Goal: Information Seeking & Learning: Compare options

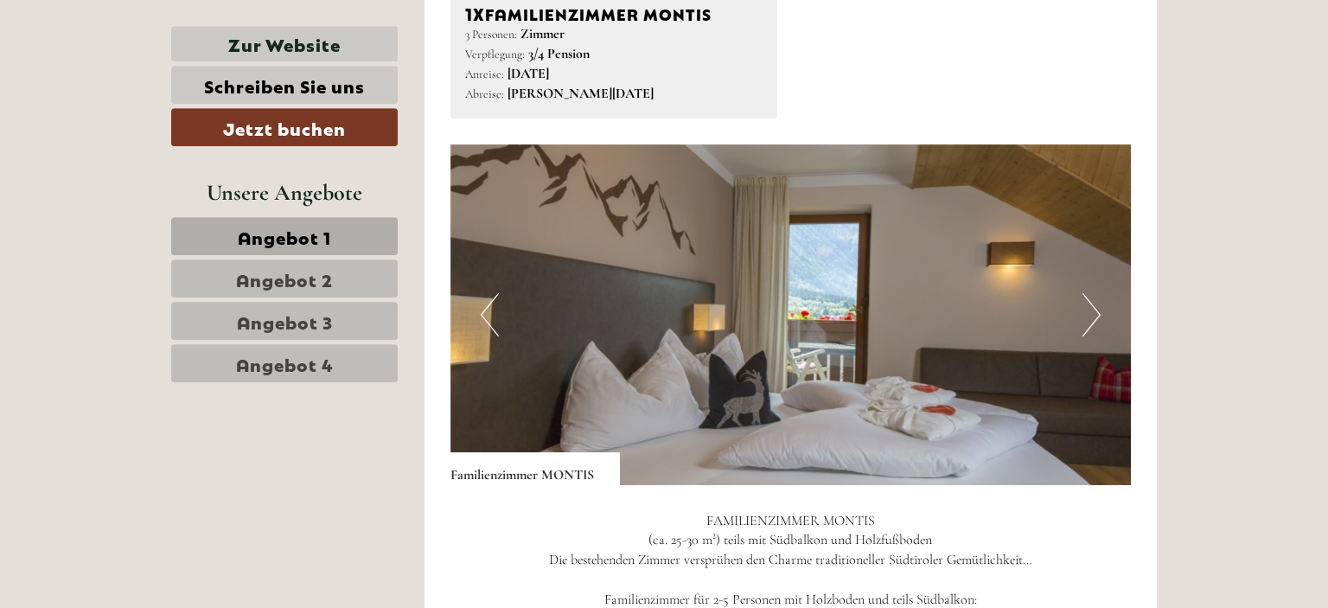
scroll to position [1095, 0]
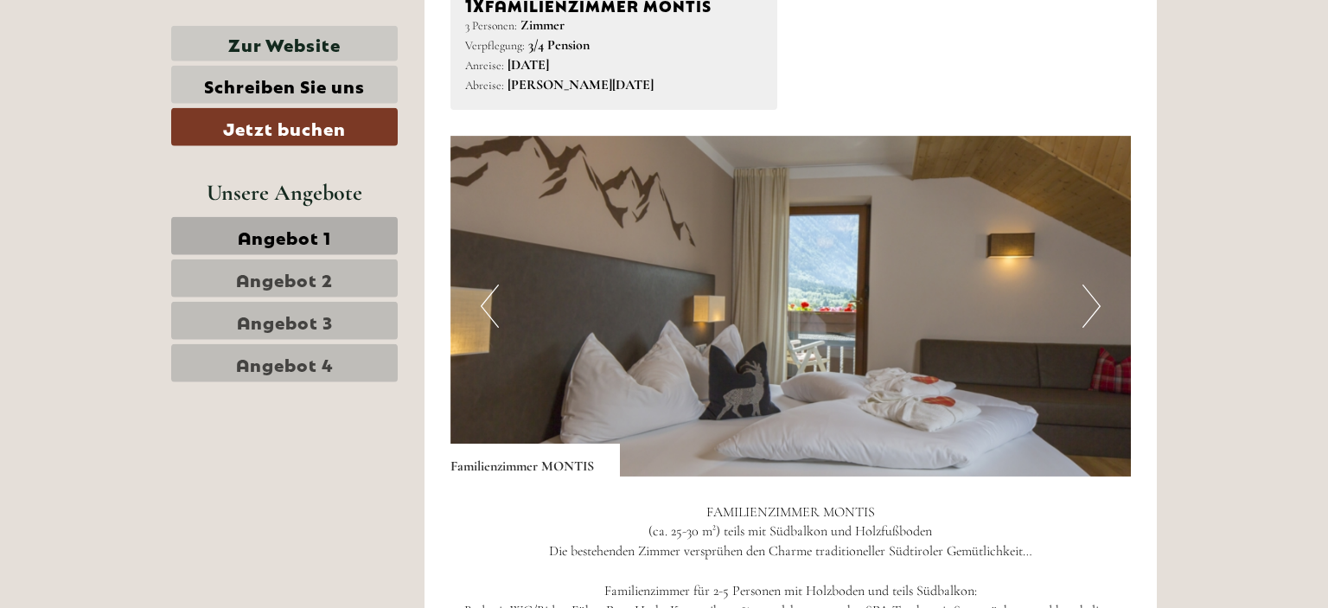
click at [1087, 305] on button "Next" at bounding box center [1092, 305] width 18 height 43
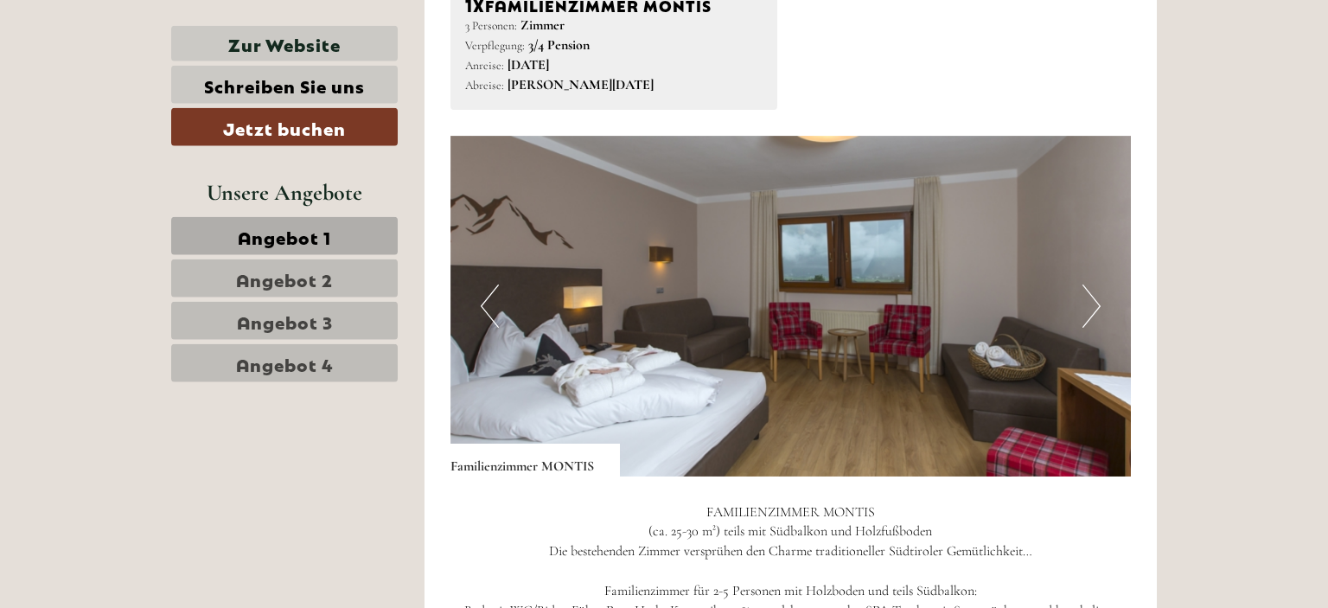
click at [1087, 305] on button "Next" at bounding box center [1092, 305] width 18 height 43
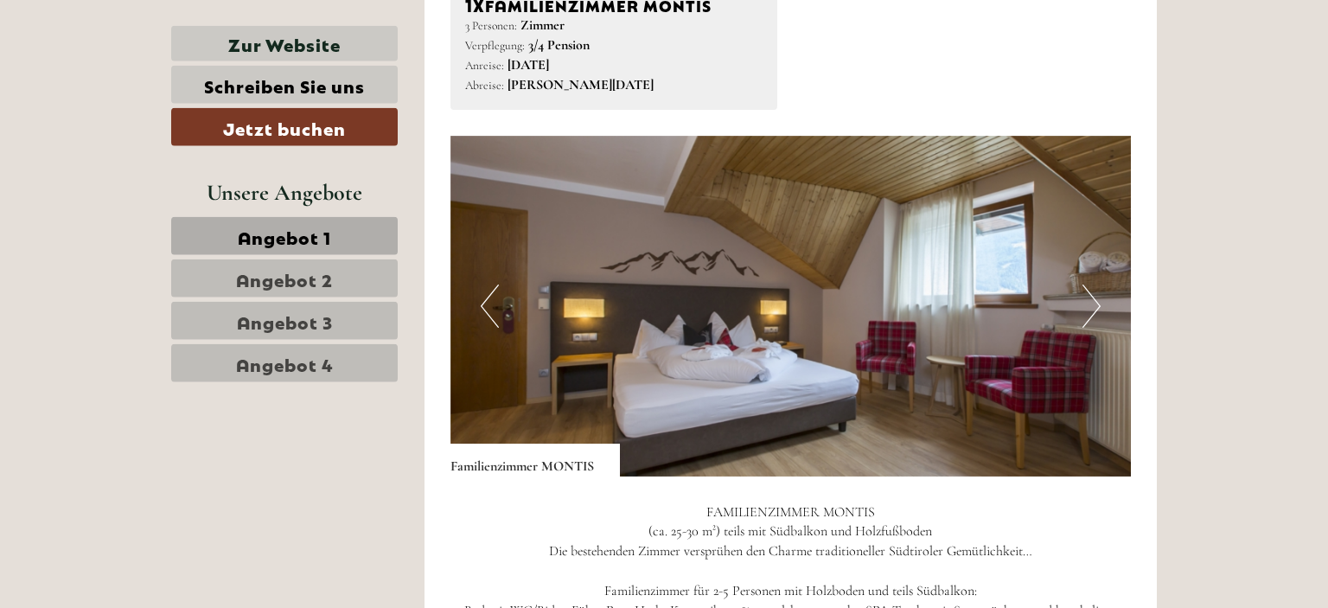
click at [1087, 305] on button "Next" at bounding box center [1092, 305] width 18 height 43
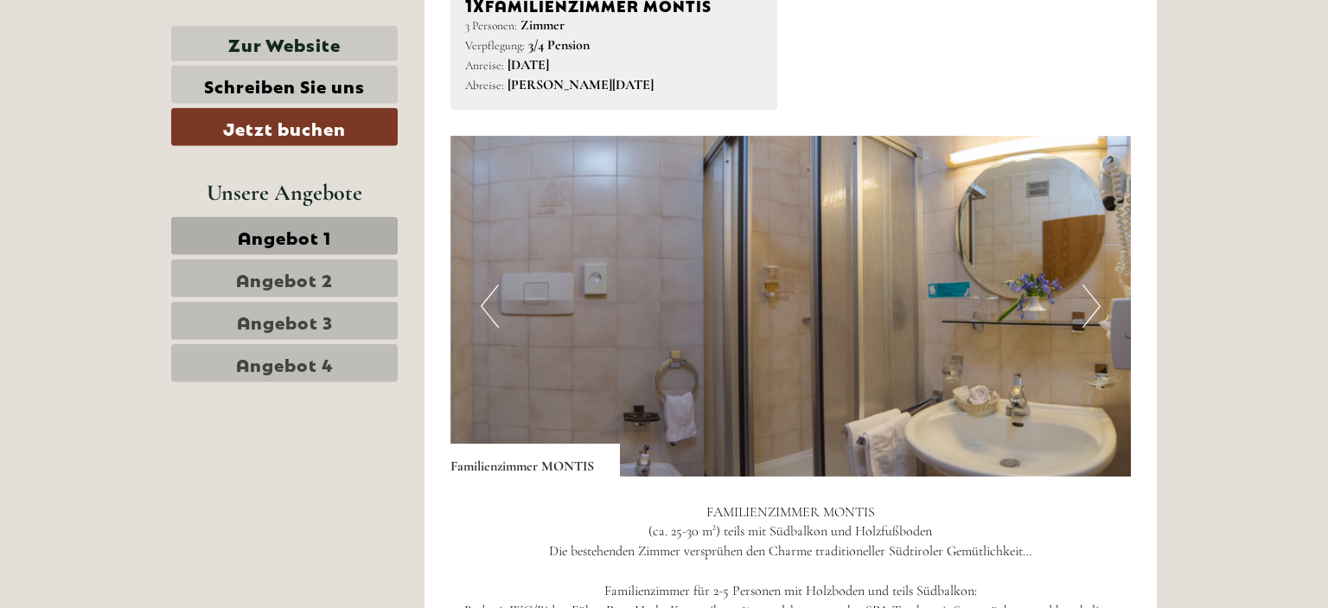
click at [1087, 305] on button "Next" at bounding box center [1092, 305] width 18 height 43
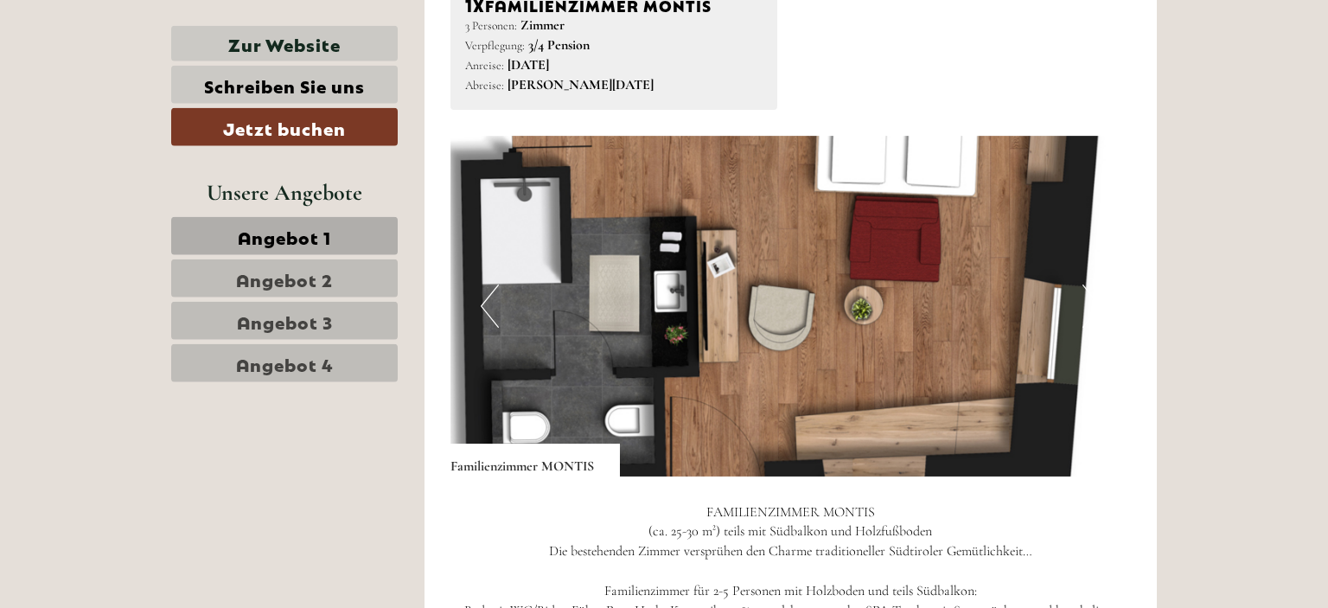
click at [1089, 307] on button "Next" at bounding box center [1092, 305] width 18 height 43
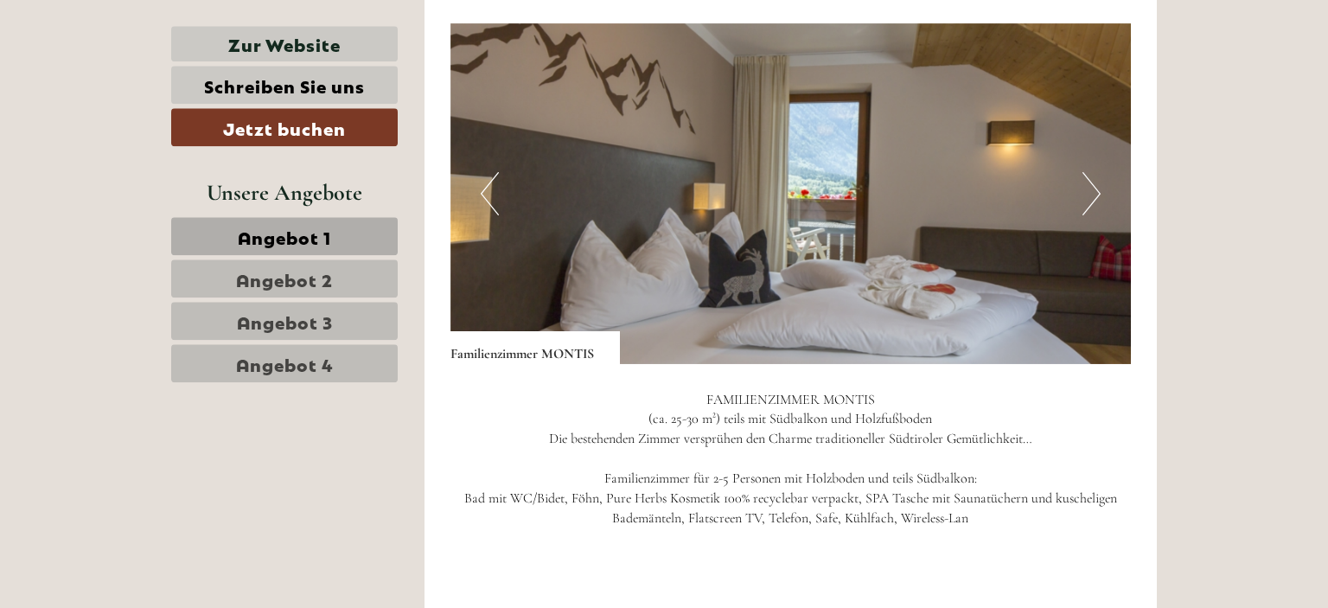
scroll to position [1208, 0]
click at [1089, 201] on button "Next" at bounding box center [1092, 192] width 18 height 43
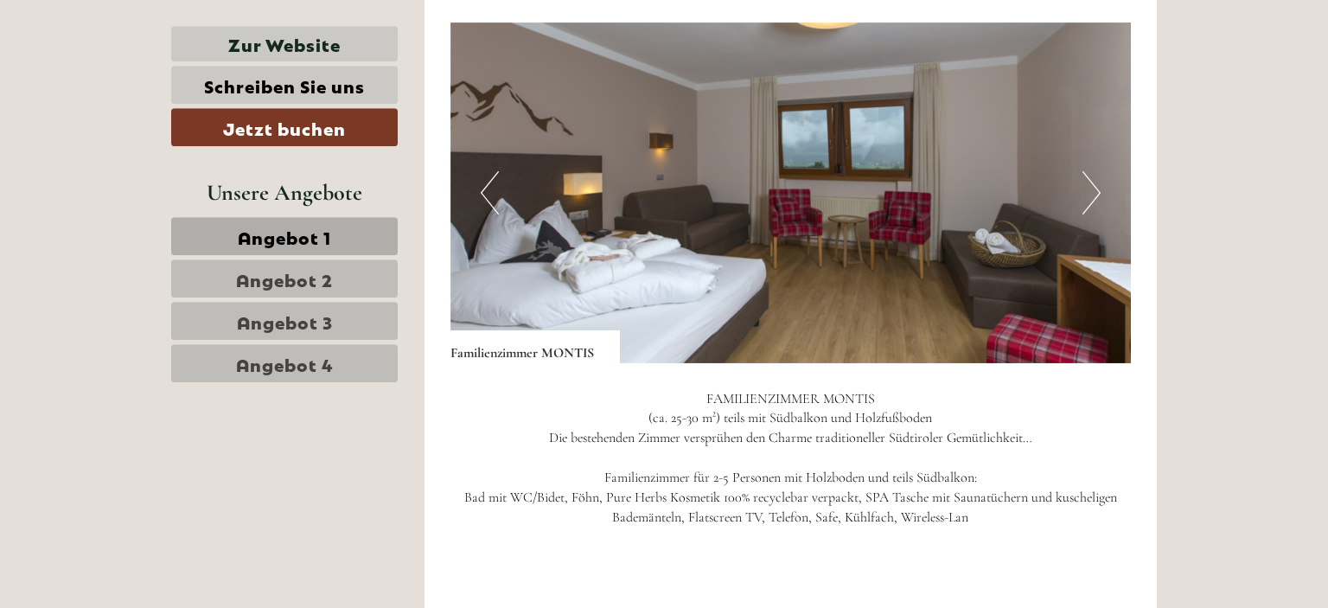
click at [1089, 201] on button "Next" at bounding box center [1092, 192] width 18 height 43
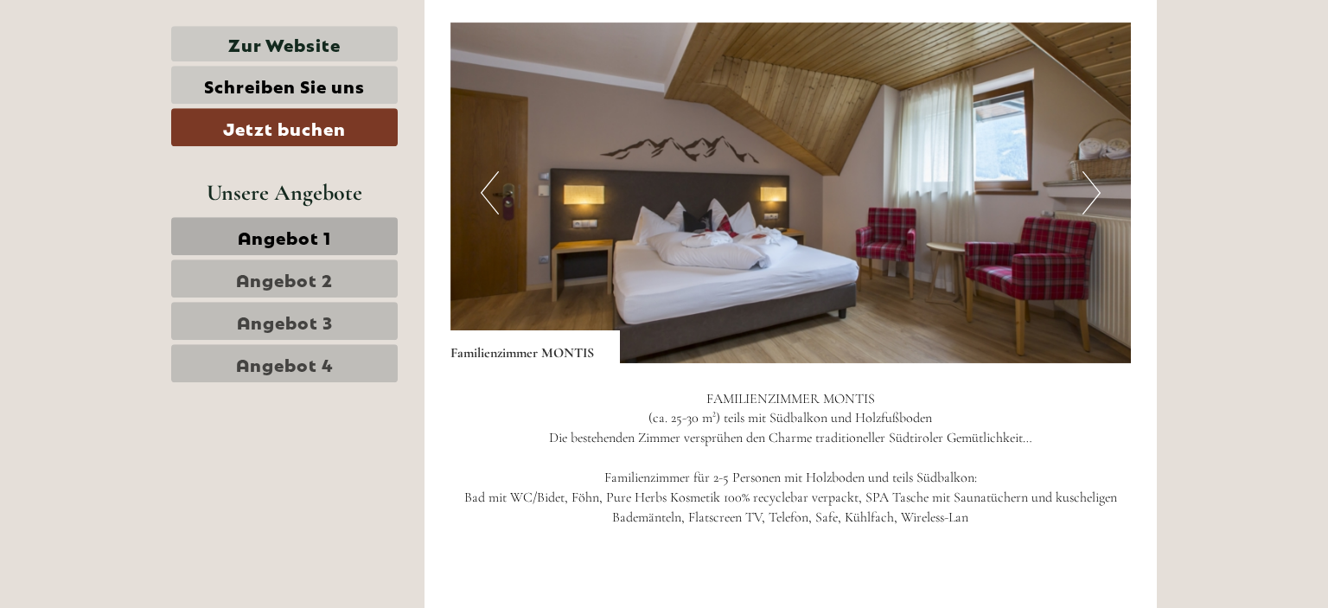
click at [1089, 201] on button "Next" at bounding box center [1092, 192] width 18 height 43
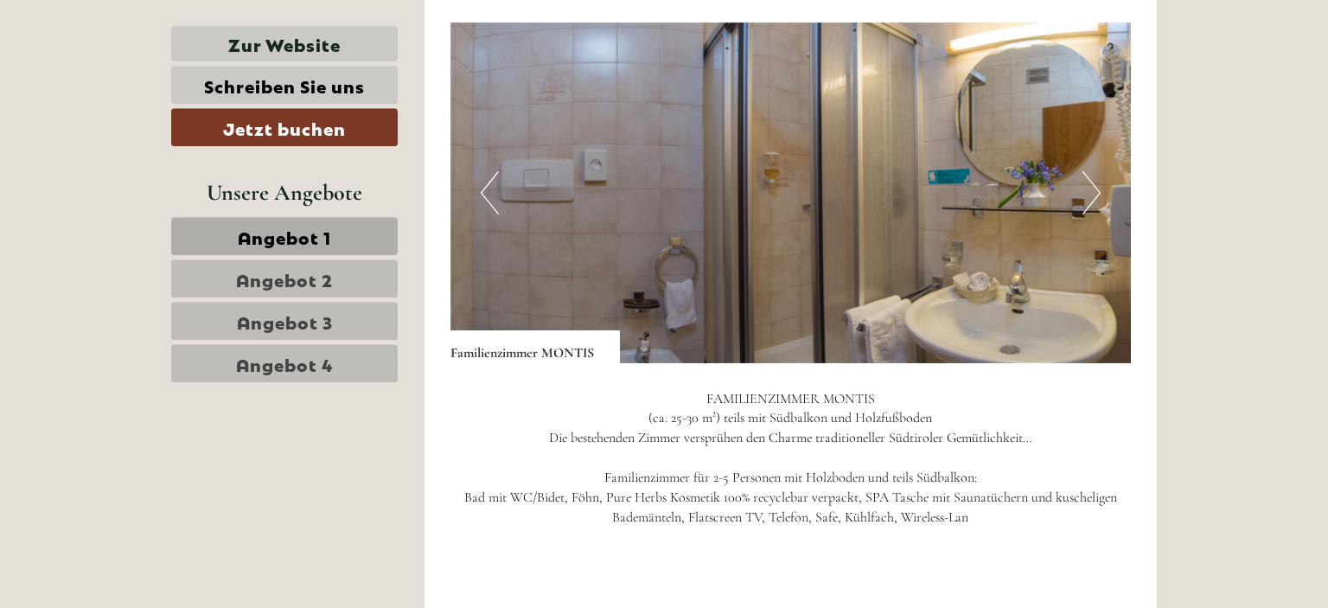
click at [1089, 201] on button "Next" at bounding box center [1092, 192] width 18 height 43
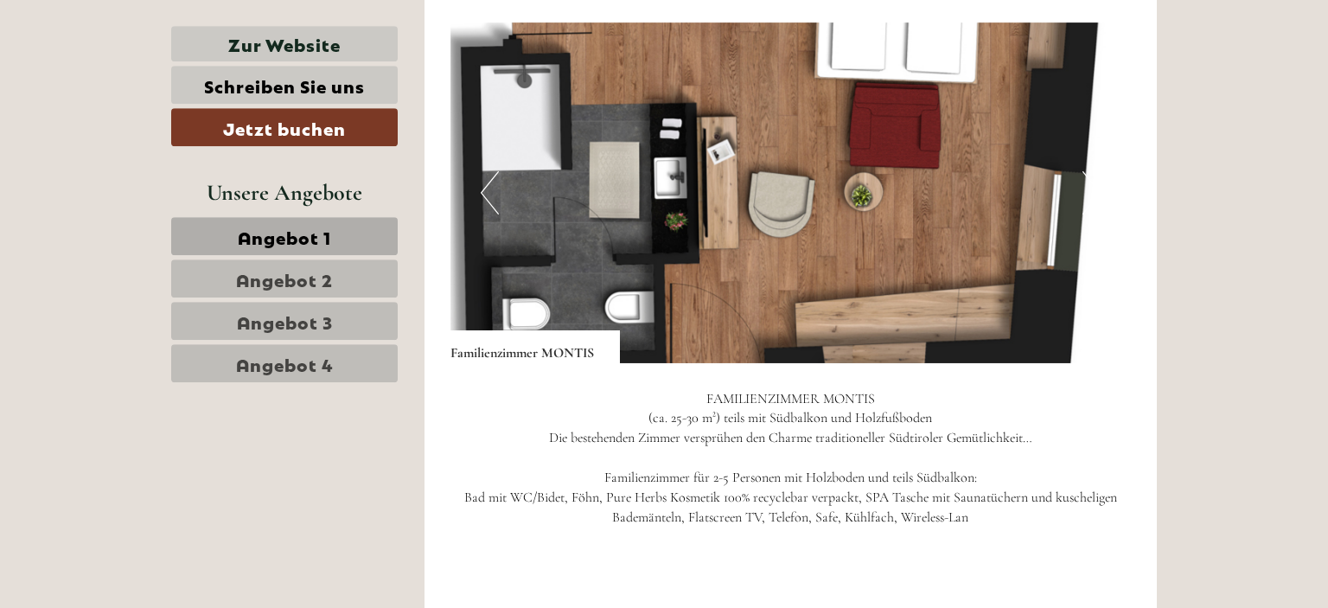
click at [1084, 188] on button "Next" at bounding box center [1092, 192] width 18 height 43
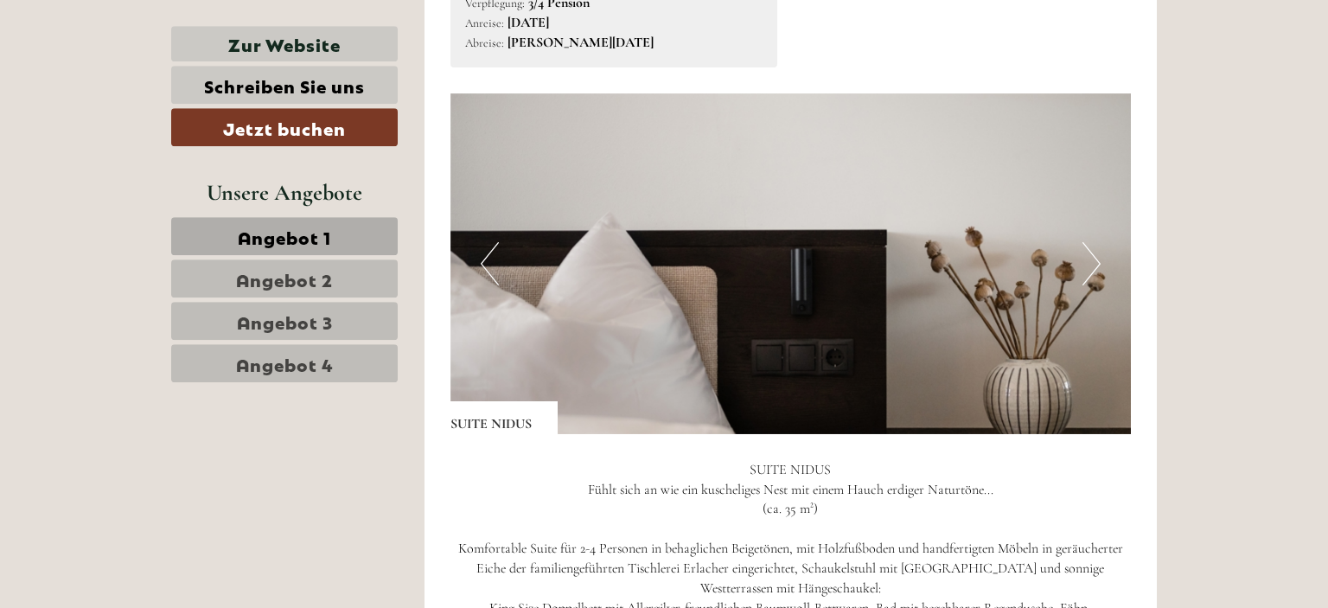
scroll to position [2379, 0]
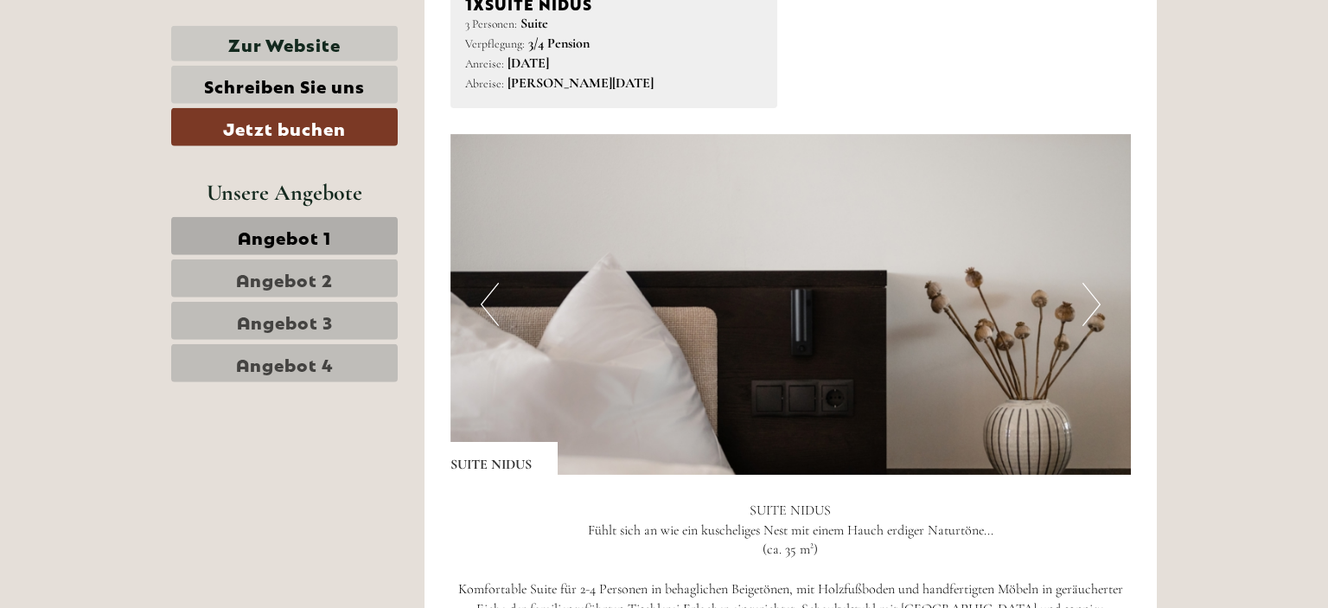
click at [1092, 309] on button "Next" at bounding box center [1092, 304] width 18 height 43
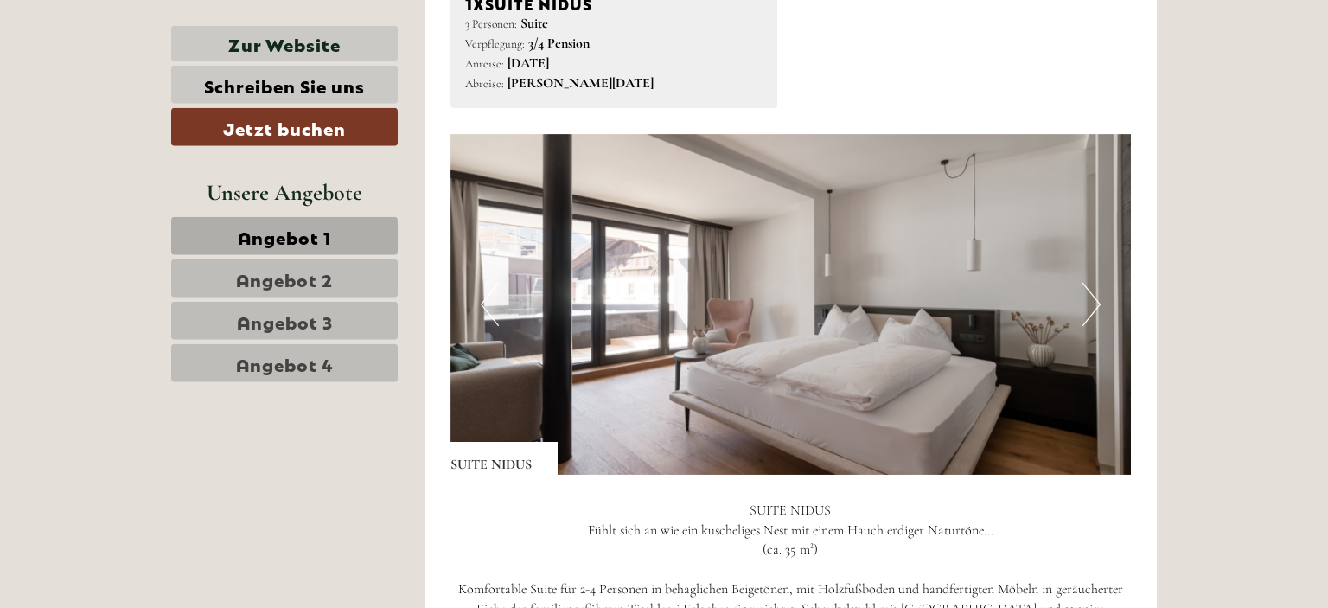
click at [1092, 309] on button "Next" at bounding box center [1092, 304] width 18 height 43
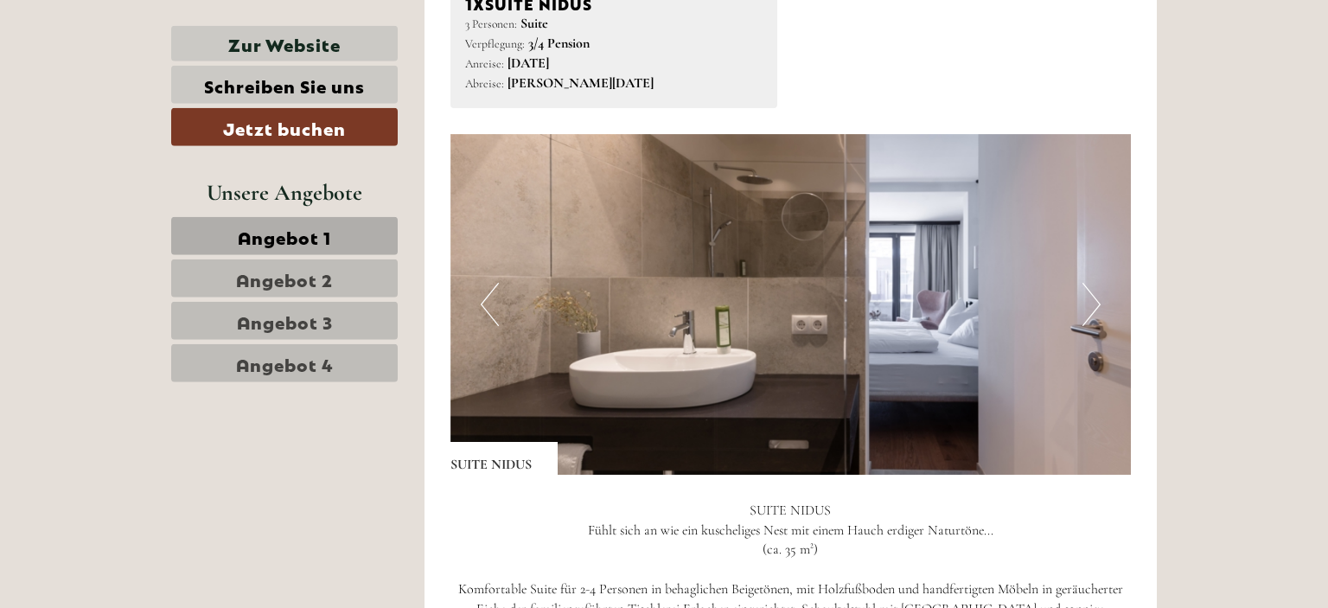
click at [1092, 309] on button "Next" at bounding box center [1092, 304] width 18 height 43
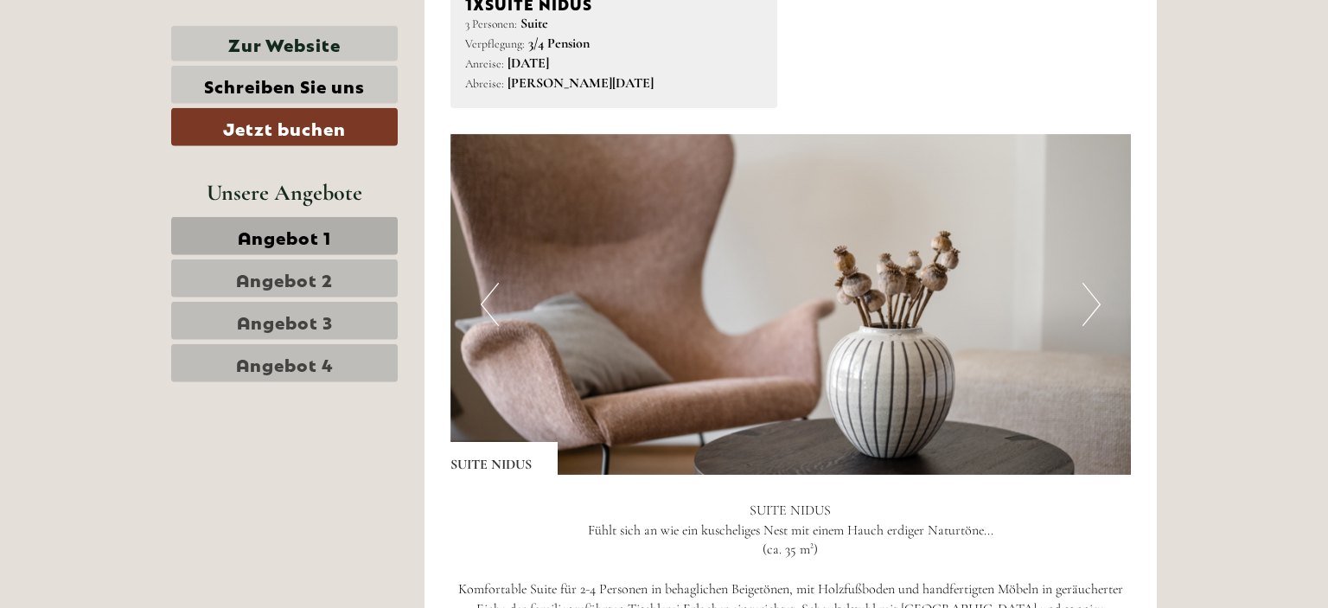
click at [1092, 309] on button "Next" at bounding box center [1092, 304] width 18 height 43
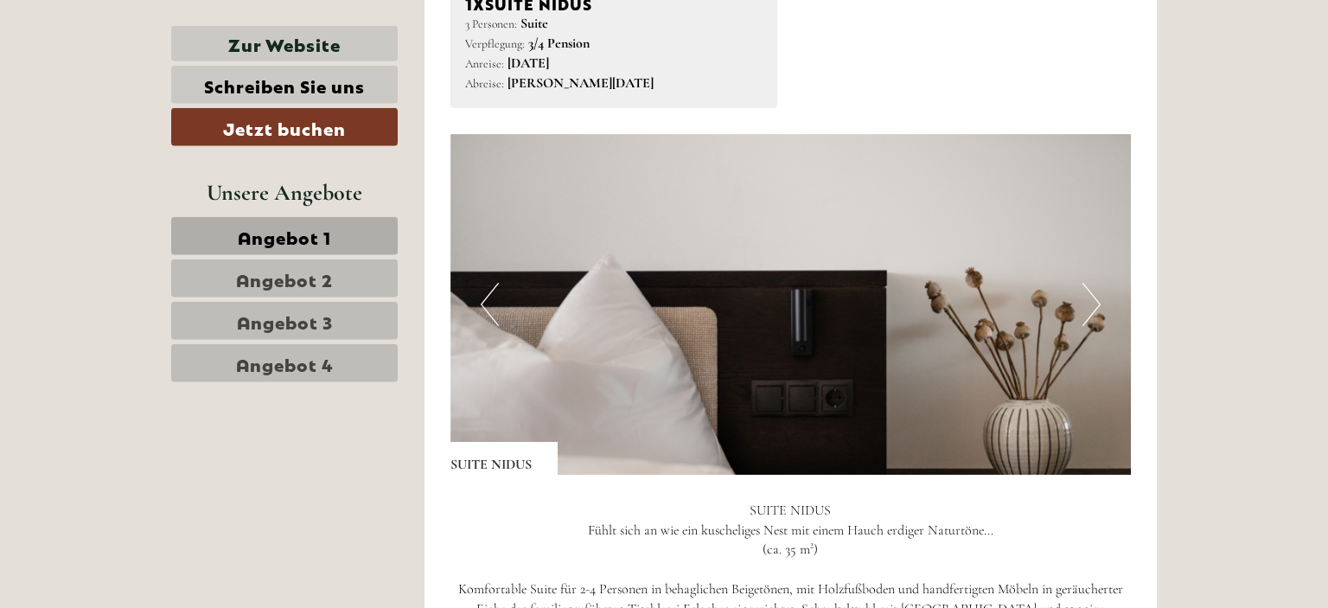
click at [1092, 309] on button "Next" at bounding box center [1092, 304] width 18 height 43
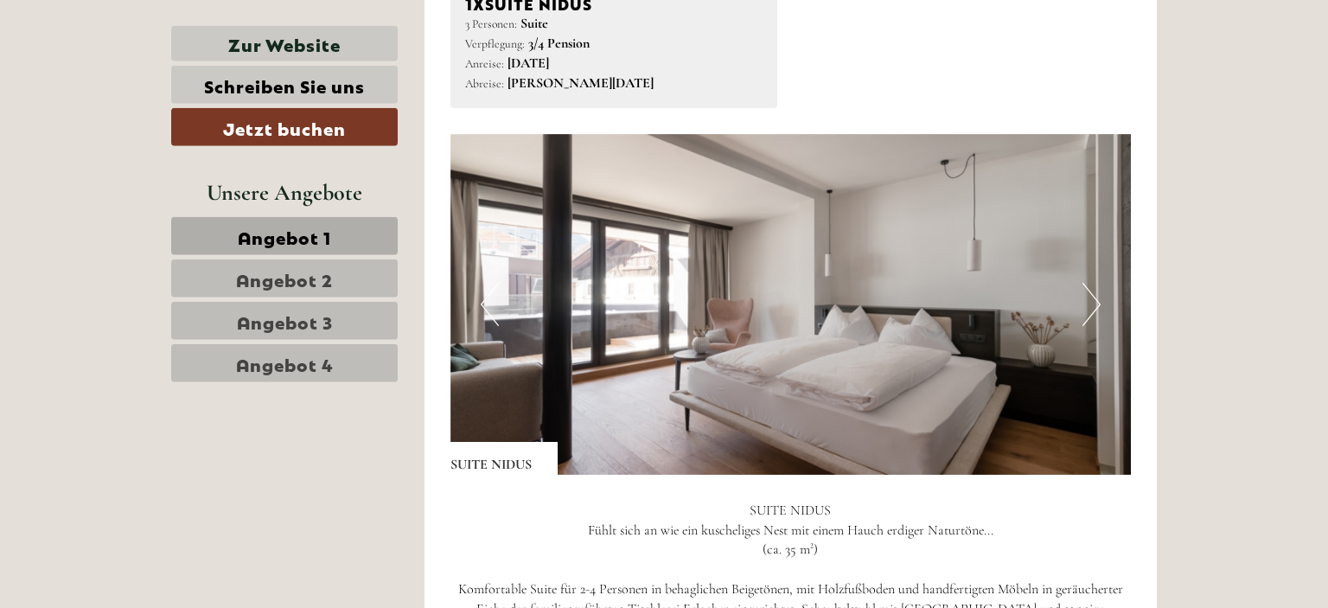
click at [1092, 309] on button "Next" at bounding box center [1092, 304] width 18 height 43
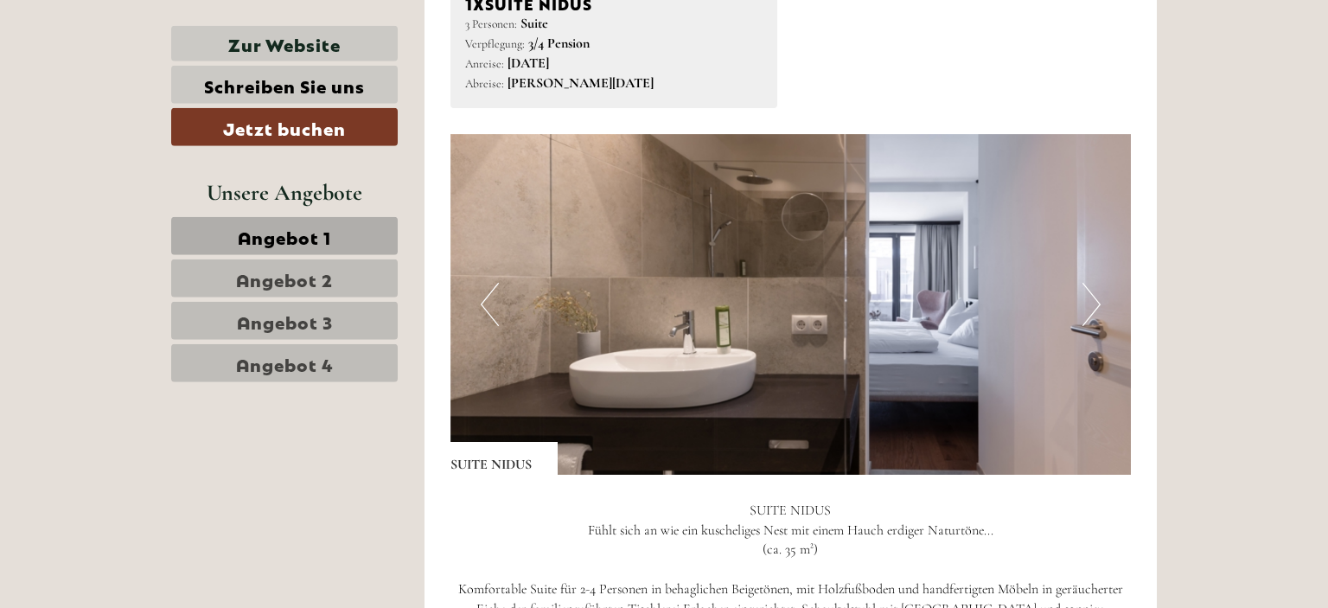
click at [1092, 309] on button "Next" at bounding box center [1092, 304] width 18 height 43
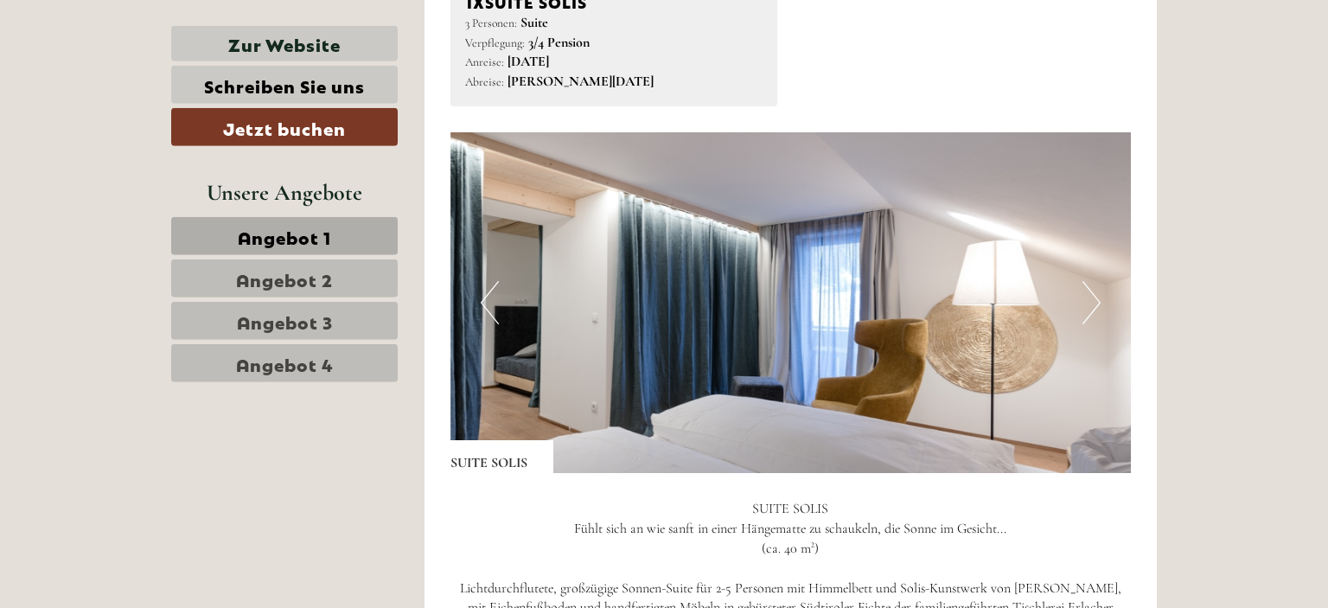
scroll to position [3762, 0]
click at [1090, 295] on button "Next" at bounding box center [1092, 301] width 18 height 43
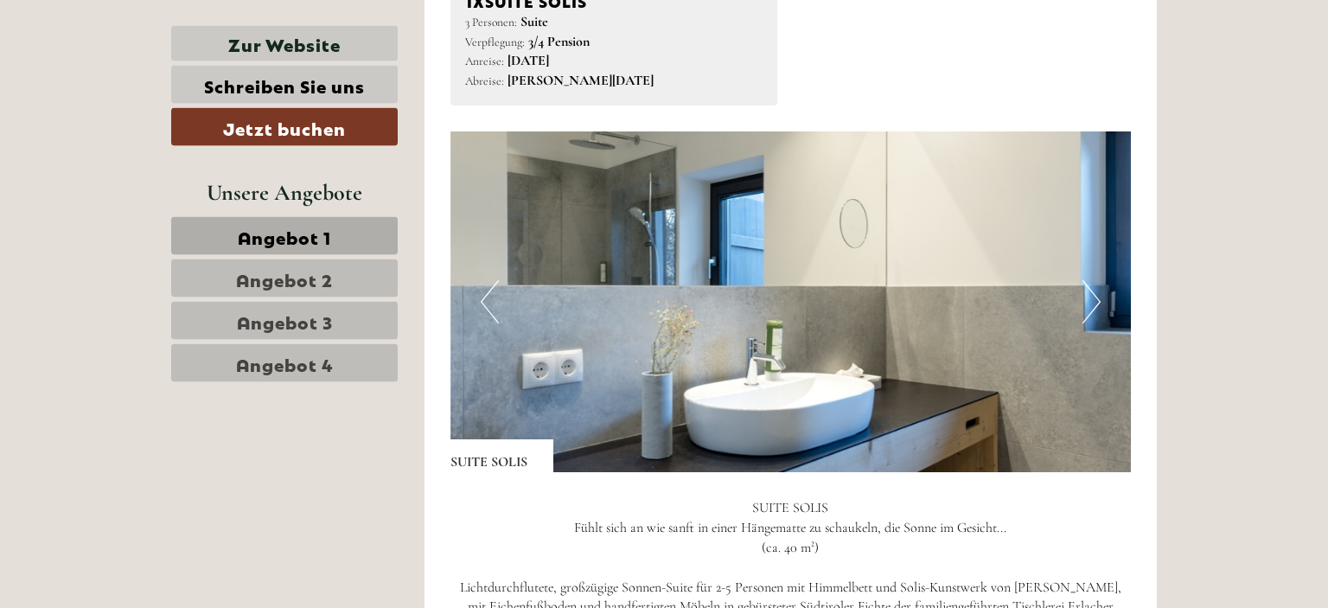
click at [1090, 295] on button "Next" at bounding box center [1092, 301] width 18 height 43
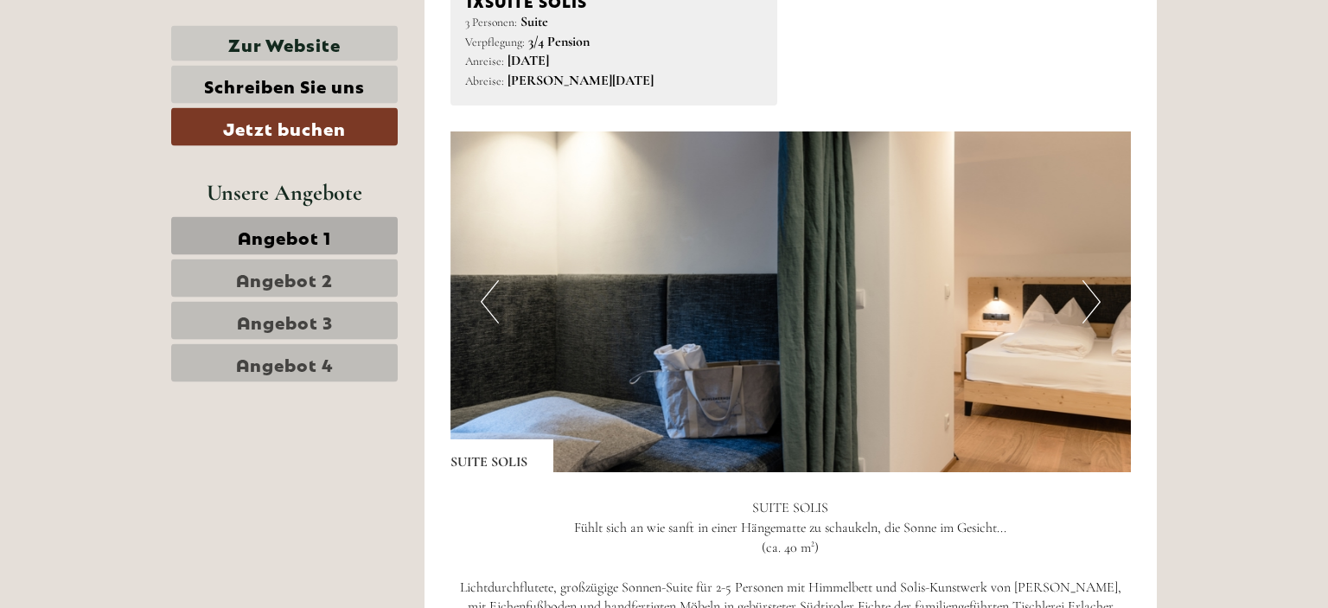
click at [1090, 295] on button "Next" at bounding box center [1092, 301] width 18 height 43
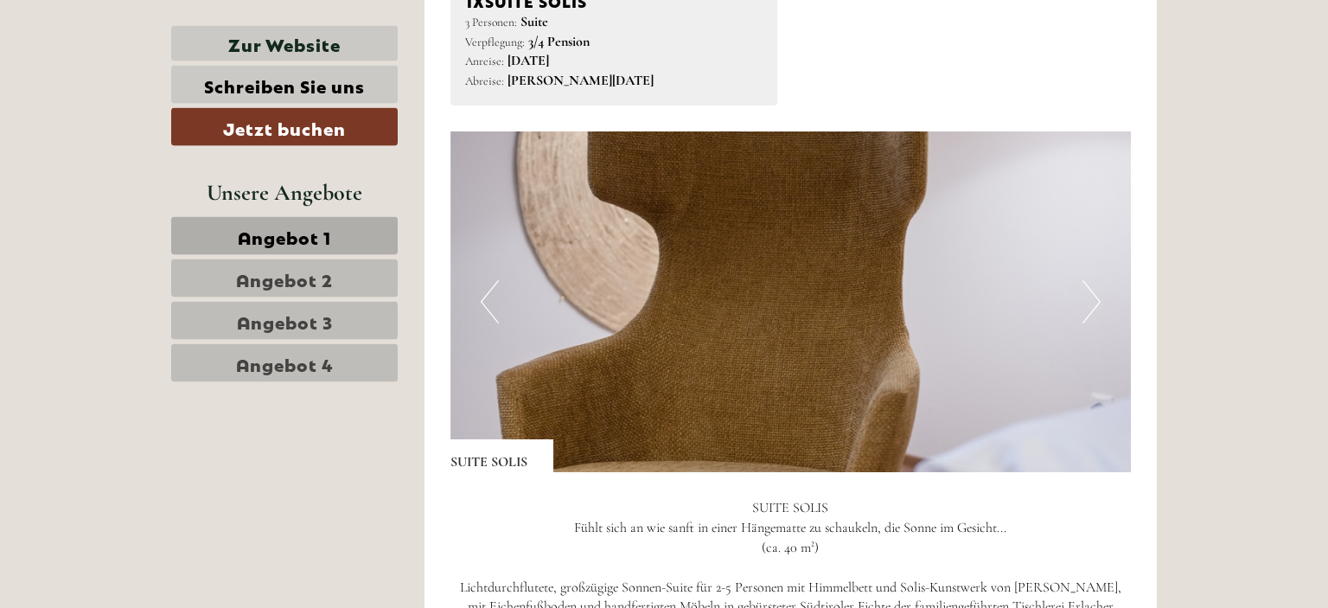
click at [1090, 295] on button "Next" at bounding box center [1092, 301] width 18 height 43
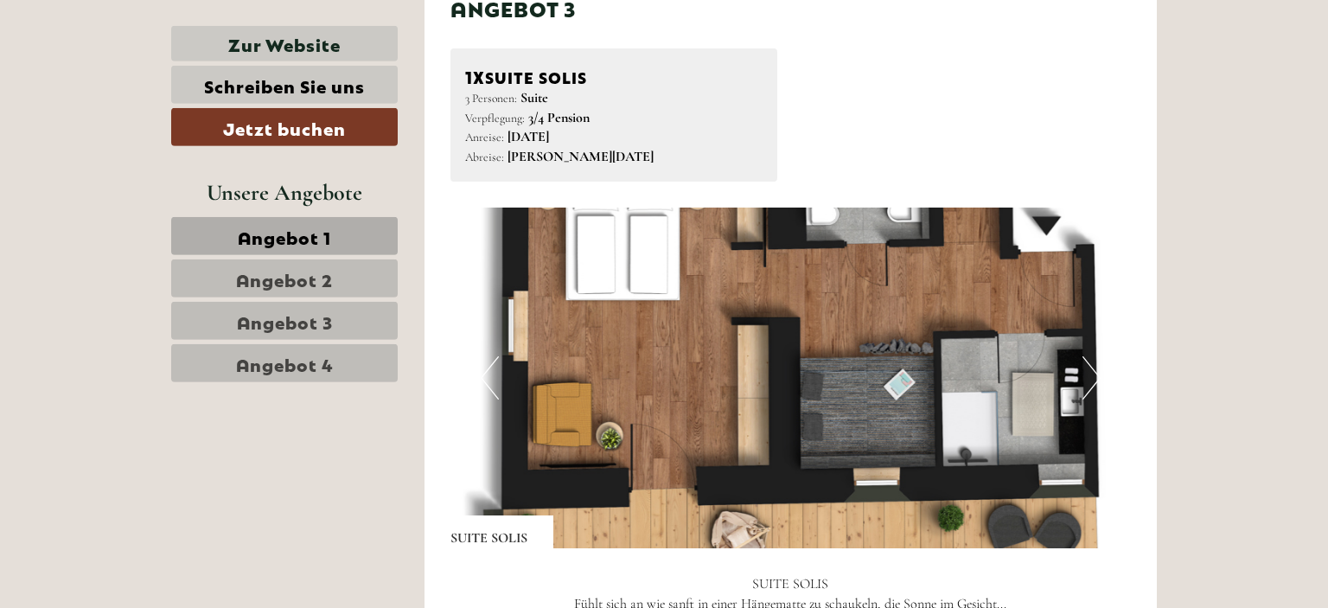
scroll to position [3727, 0]
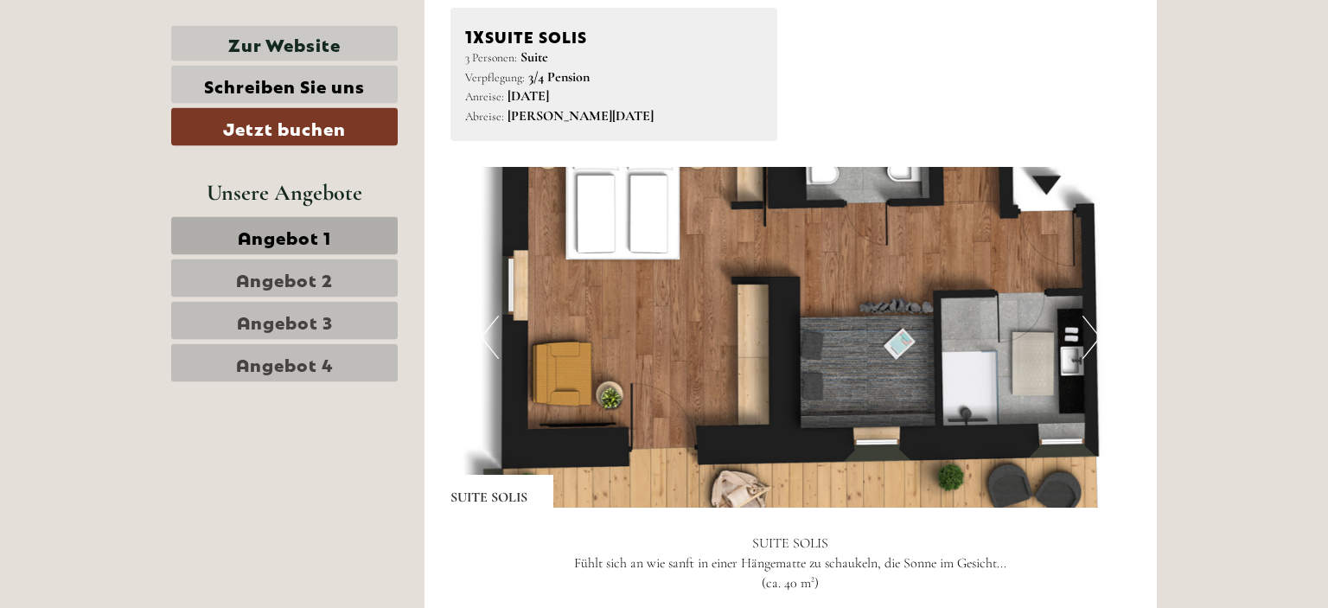
click at [1100, 346] on button "Next" at bounding box center [1092, 337] width 18 height 43
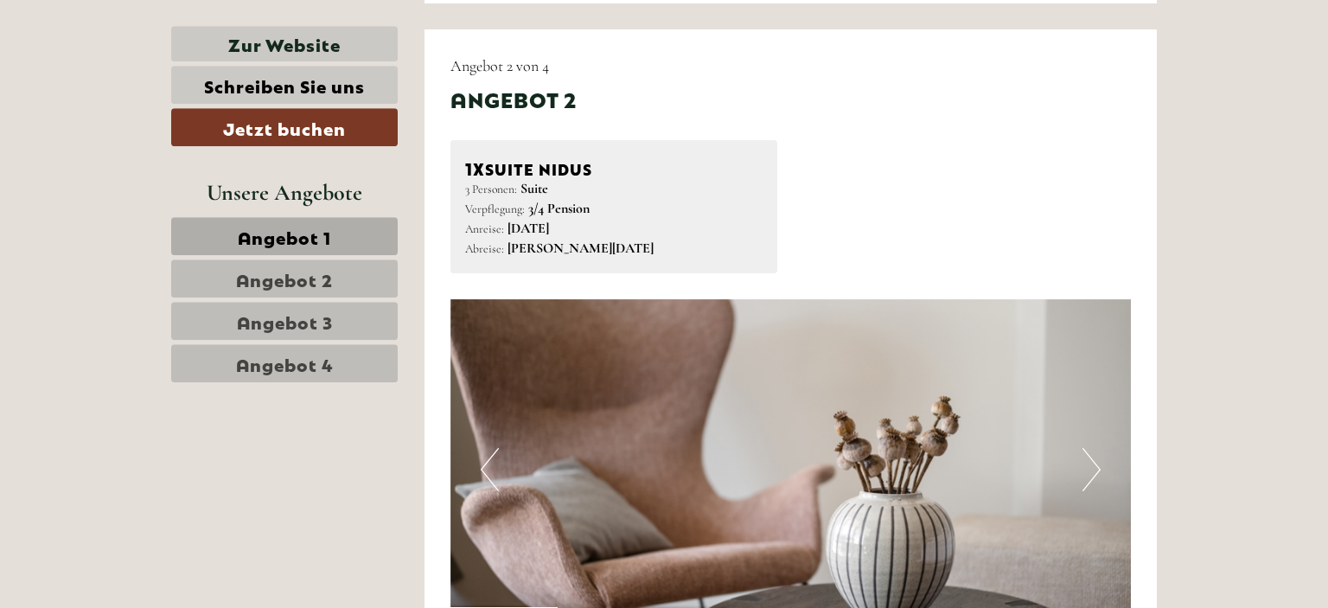
scroll to position [2213, 0]
click at [283, 362] on span "Angebot 4" at bounding box center [285, 363] width 98 height 24
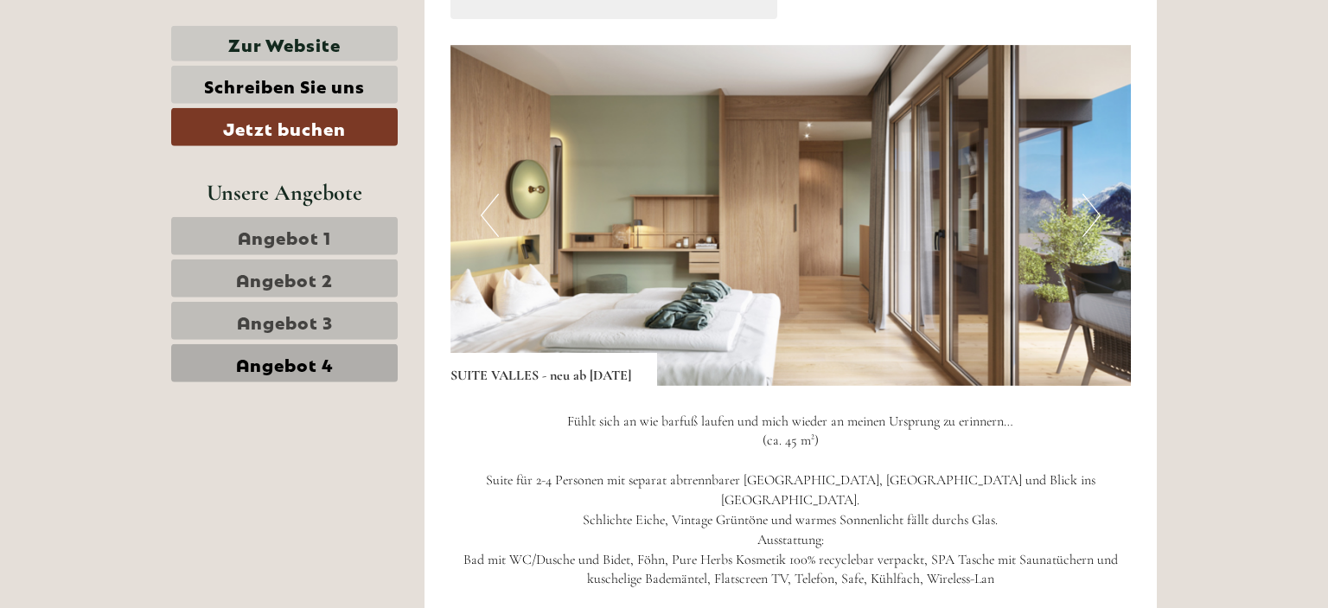
scroll to position [1183, 0]
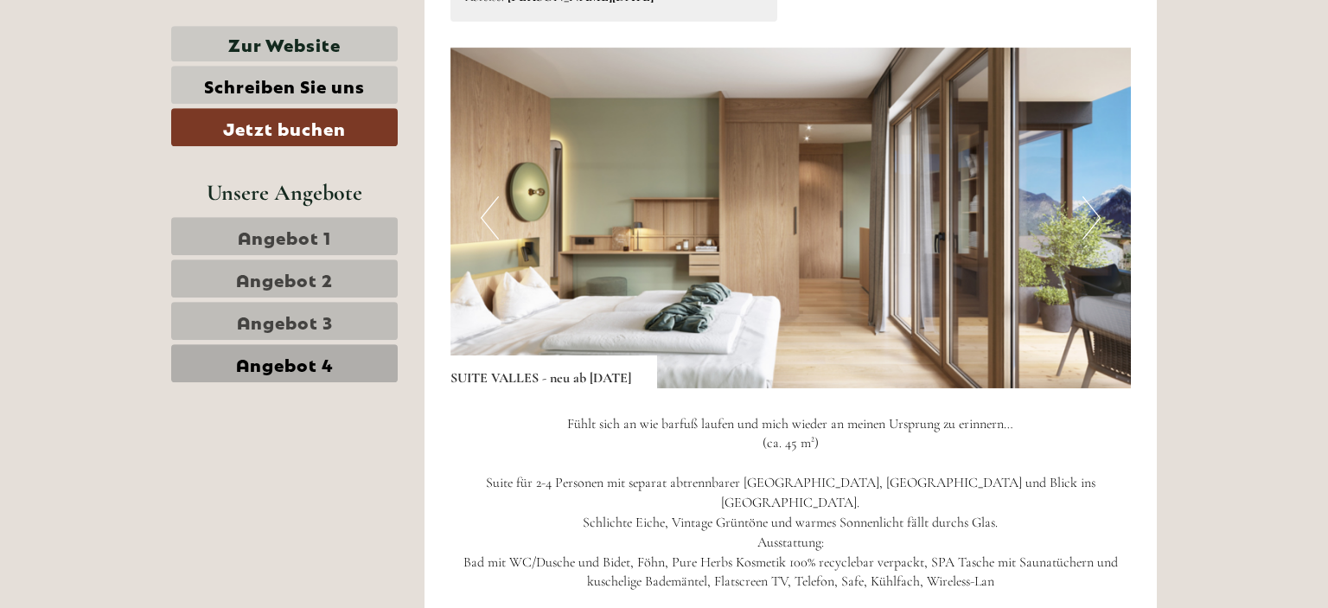
click at [1092, 240] on button "Next" at bounding box center [1092, 217] width 18 height 43
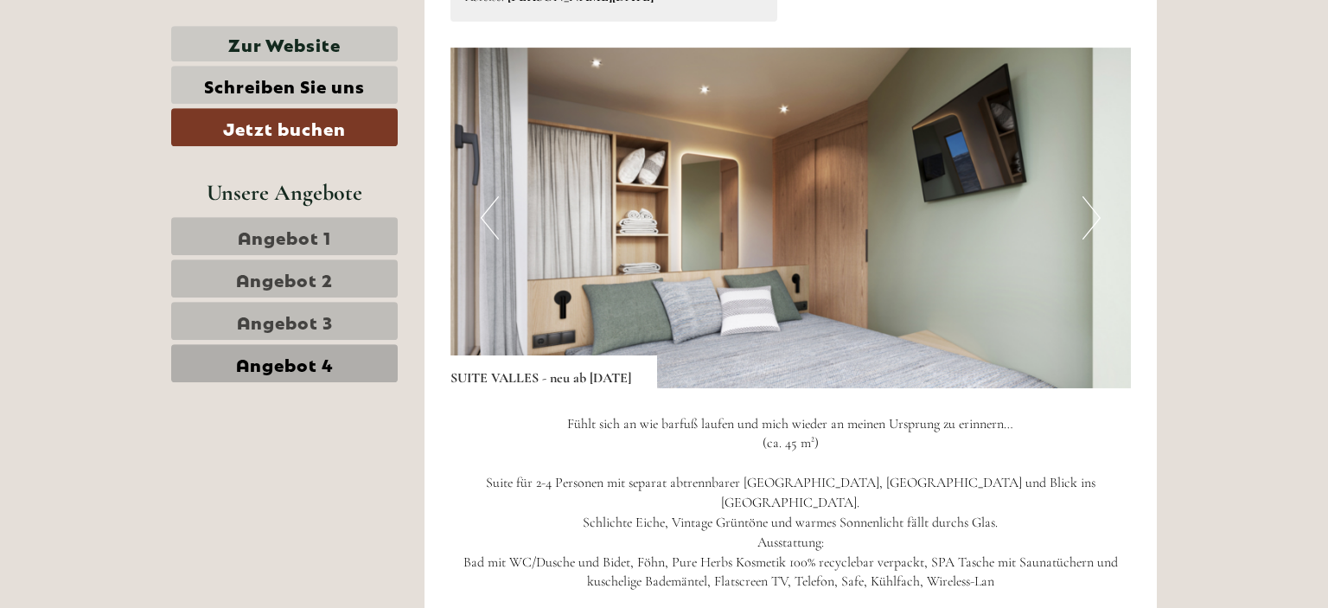
click at [1092, 240] on button "Next" at bounding box center [1092, 217] width 18 height 43
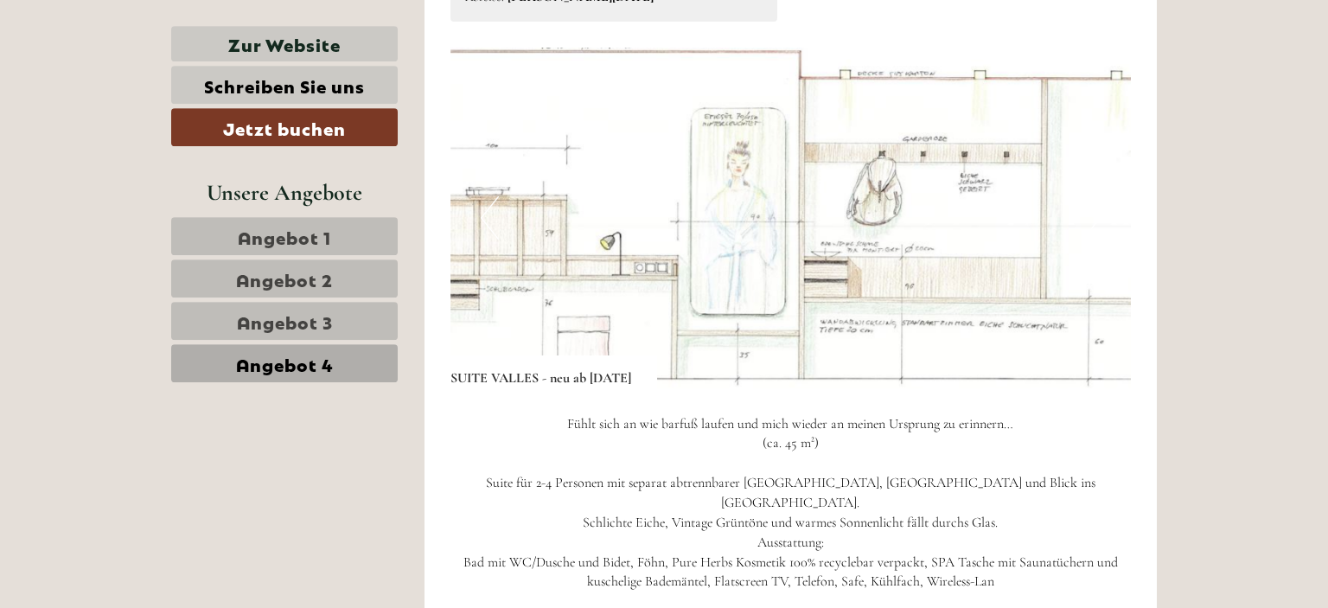
click at [1092, 240] on button "Next" at bounding box center [1092, 217] width 18 height 43
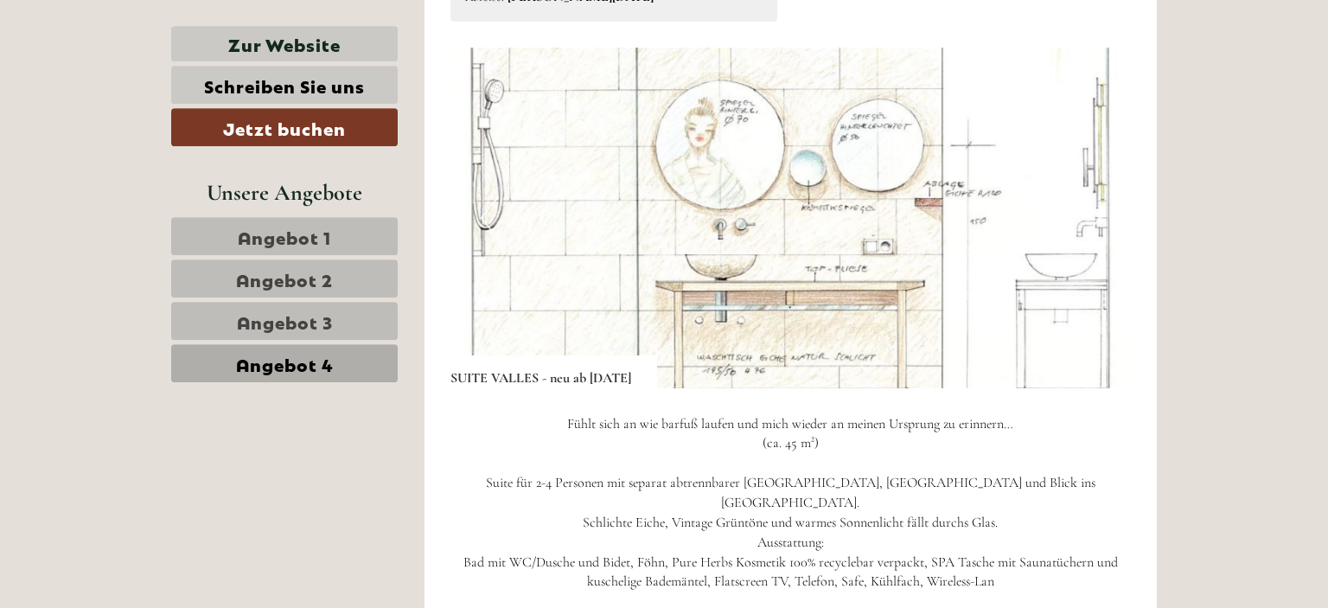
click at [1092, 240] on button "Next" at bounding box center [1092, 217] width 18 height 43
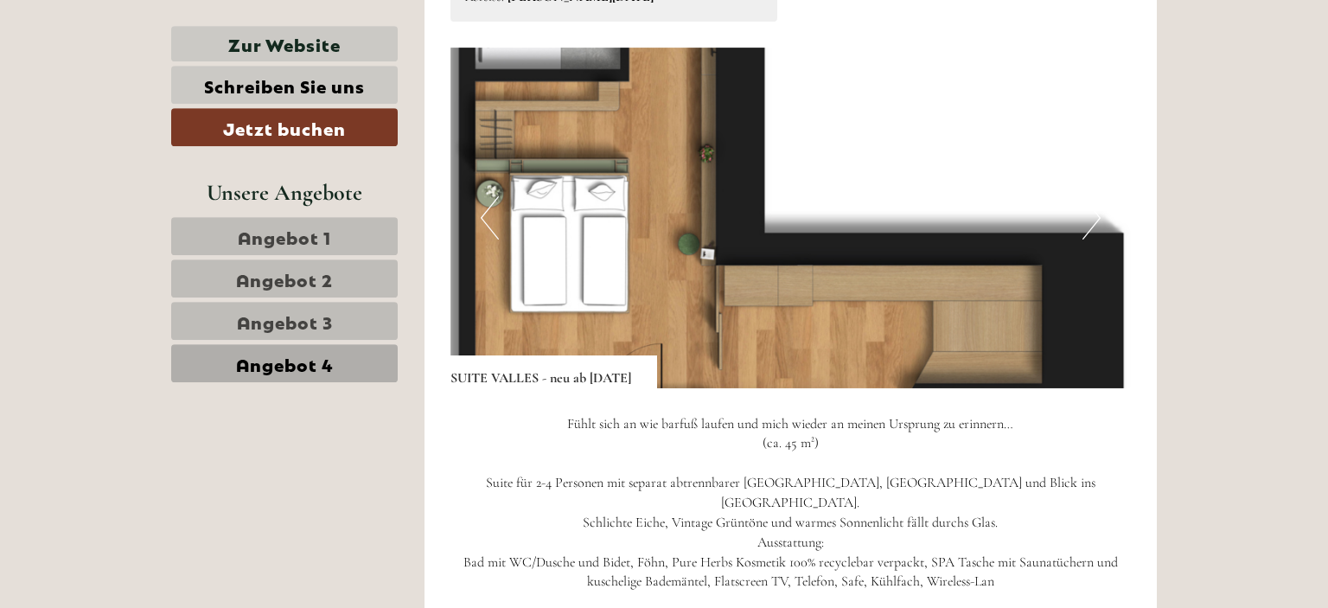
click at [1092, 240] on button "Next" at bounding box center [1092, 217] width 18 height 43
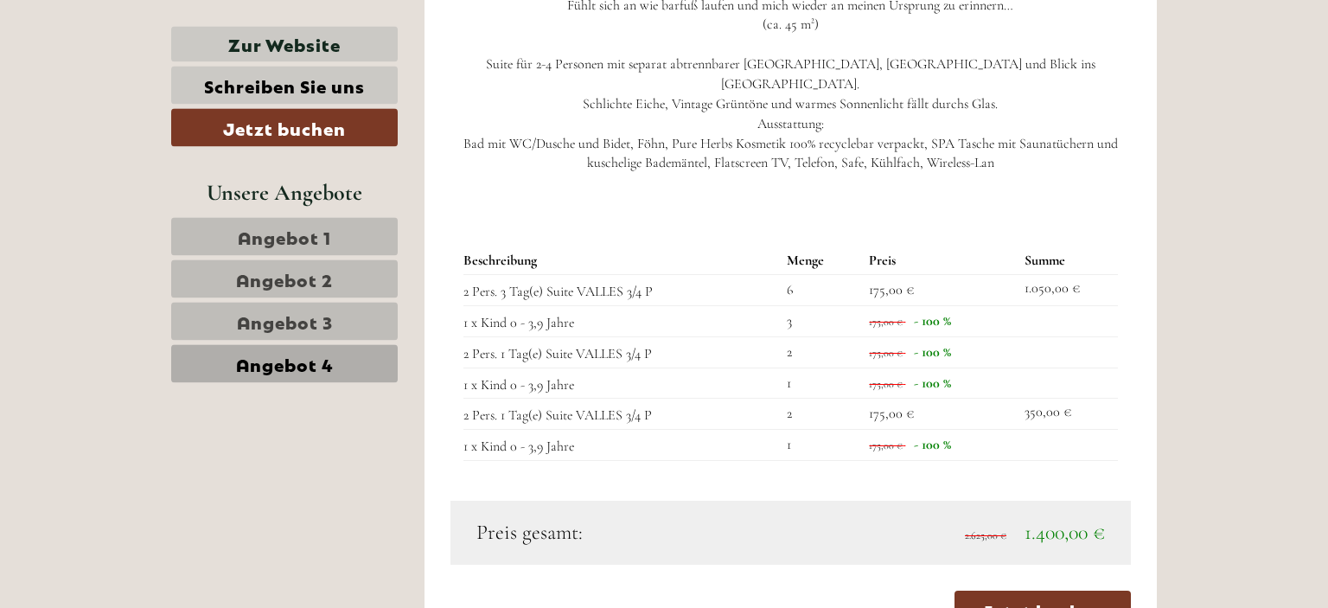
scroll to position [1601, 0]
click at [329, 239] on span "Angebot 1" at bounding box center [284, 236] width 93 height 24
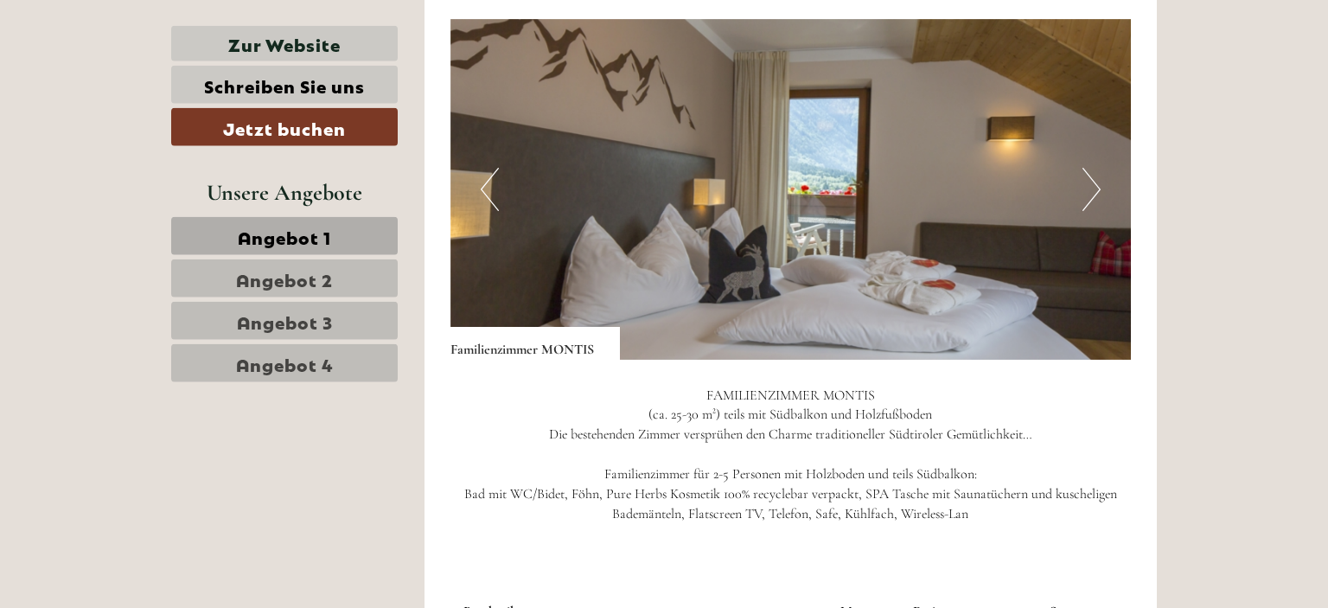
scroll to position [1200, 0]
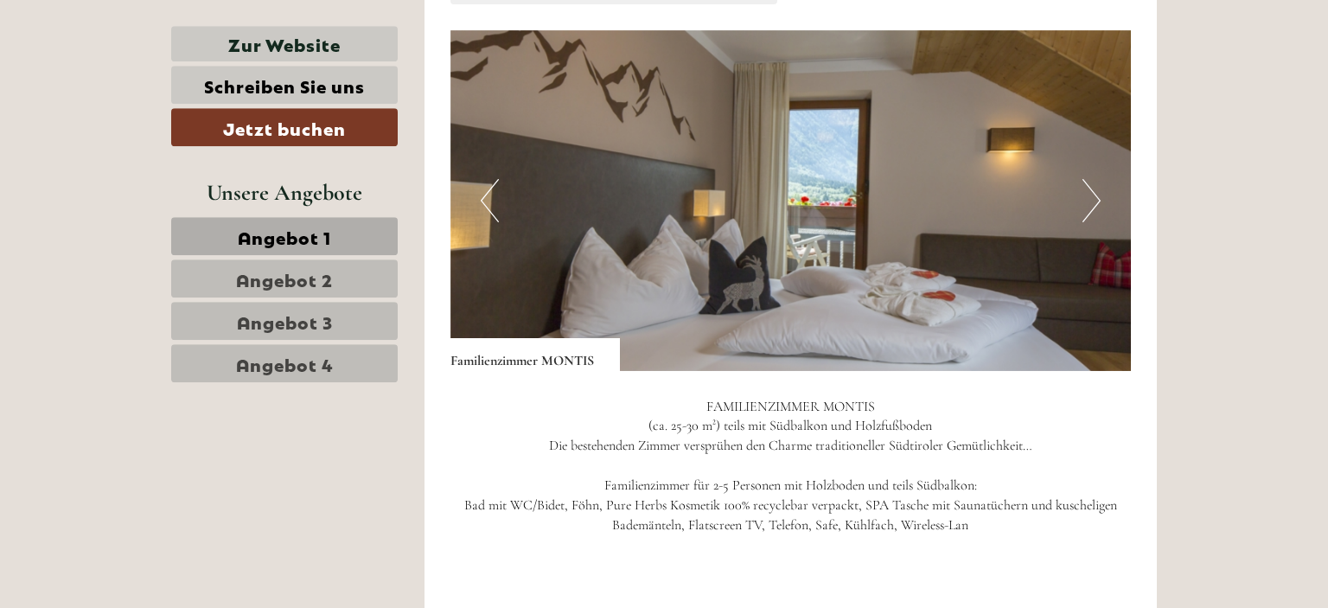
click at [1088, 199] on button "Next" at bounding box center [1092, 200] width 18 height 43
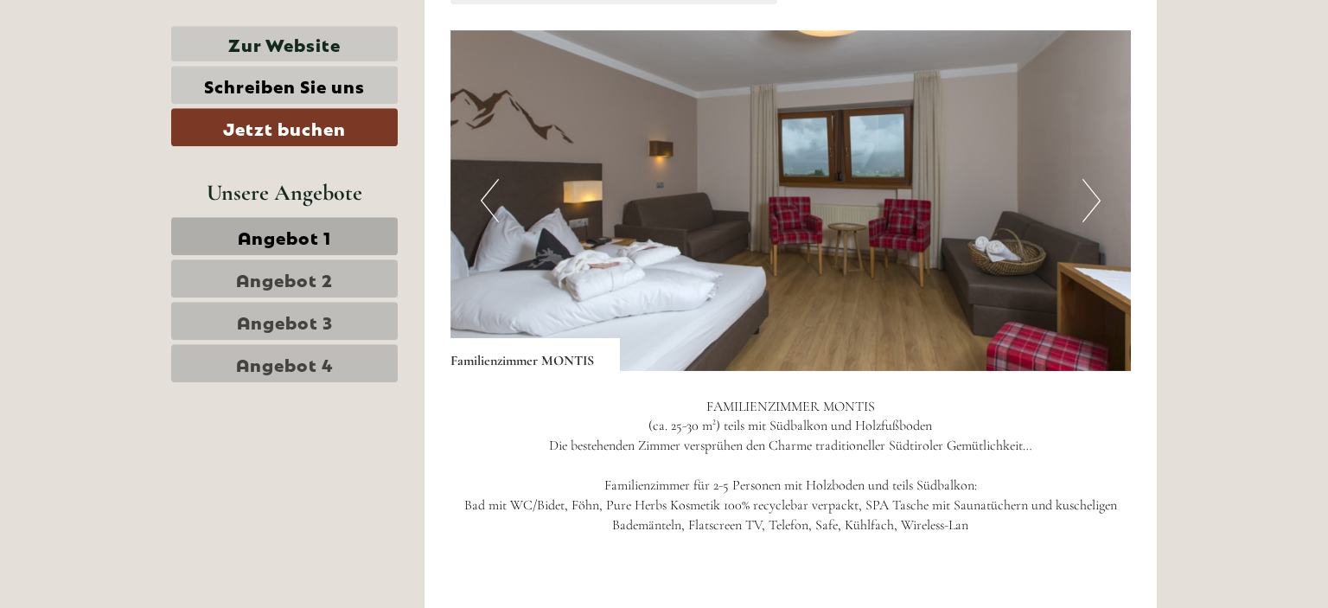
click at [1088, 199] on button "Next" at bounding box center [1092, 200] width 18 height 43
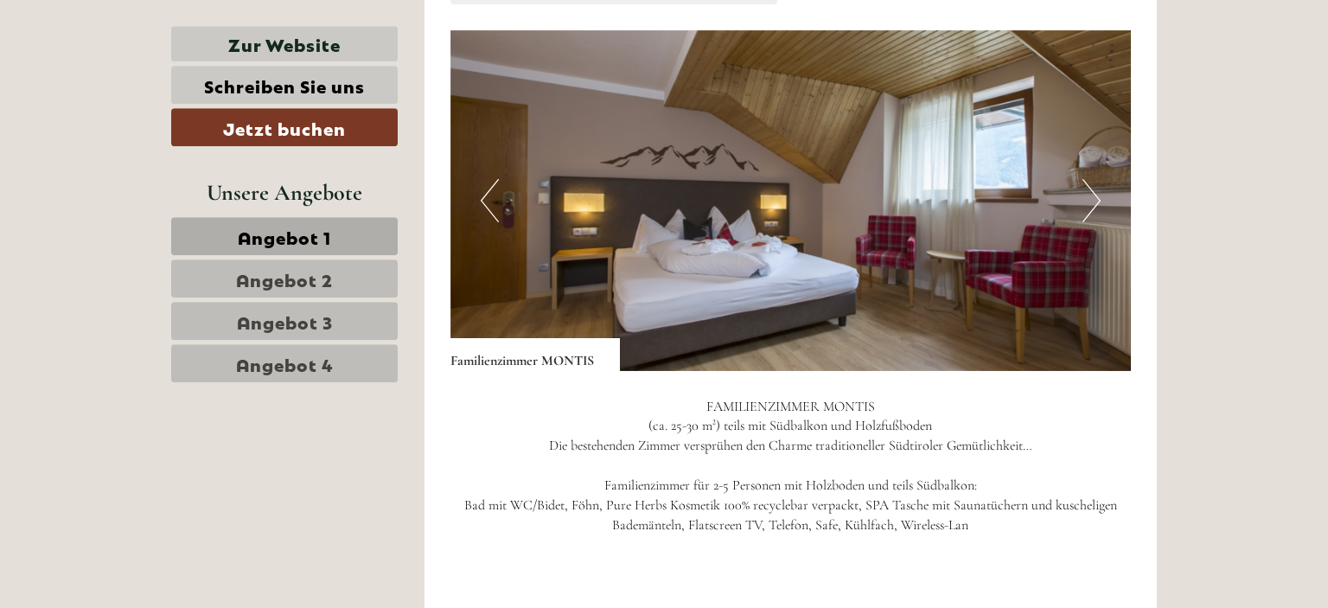
click at [1088, 199] on button "Next" at bounding box center [1092, 200] width 18 height 43
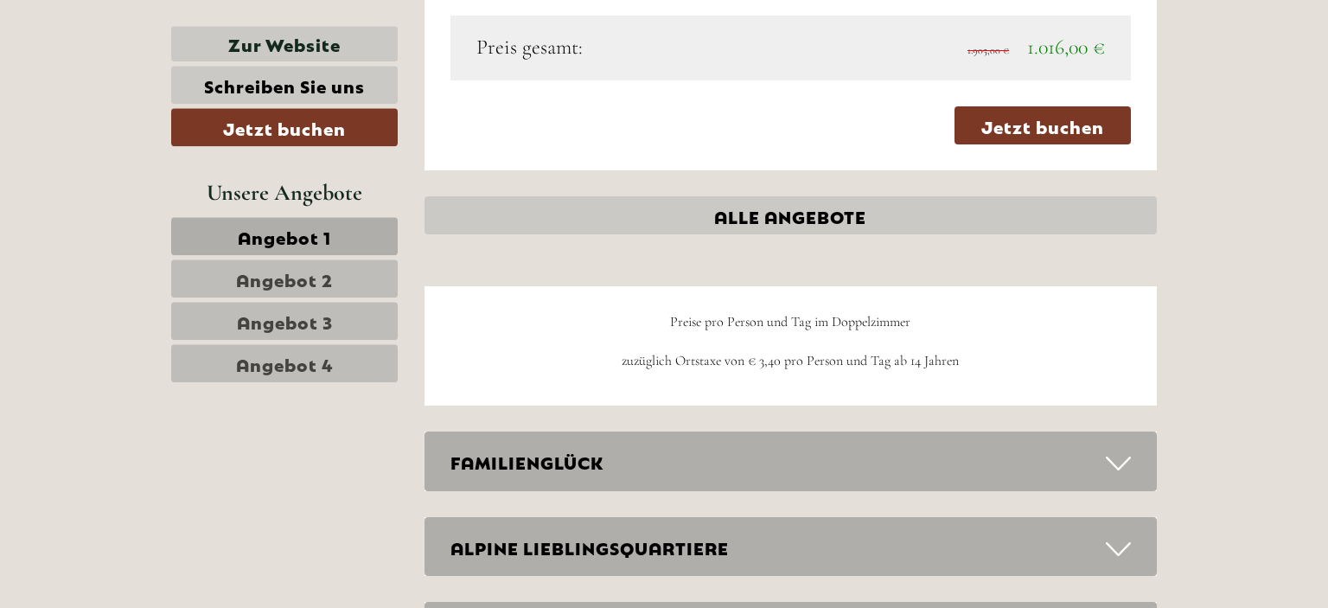
scroll to position [2048, 0]
click at [828, 454] on div "FAMILIENGLÜCK" at bounding box center [791, 461] width 733 height 60
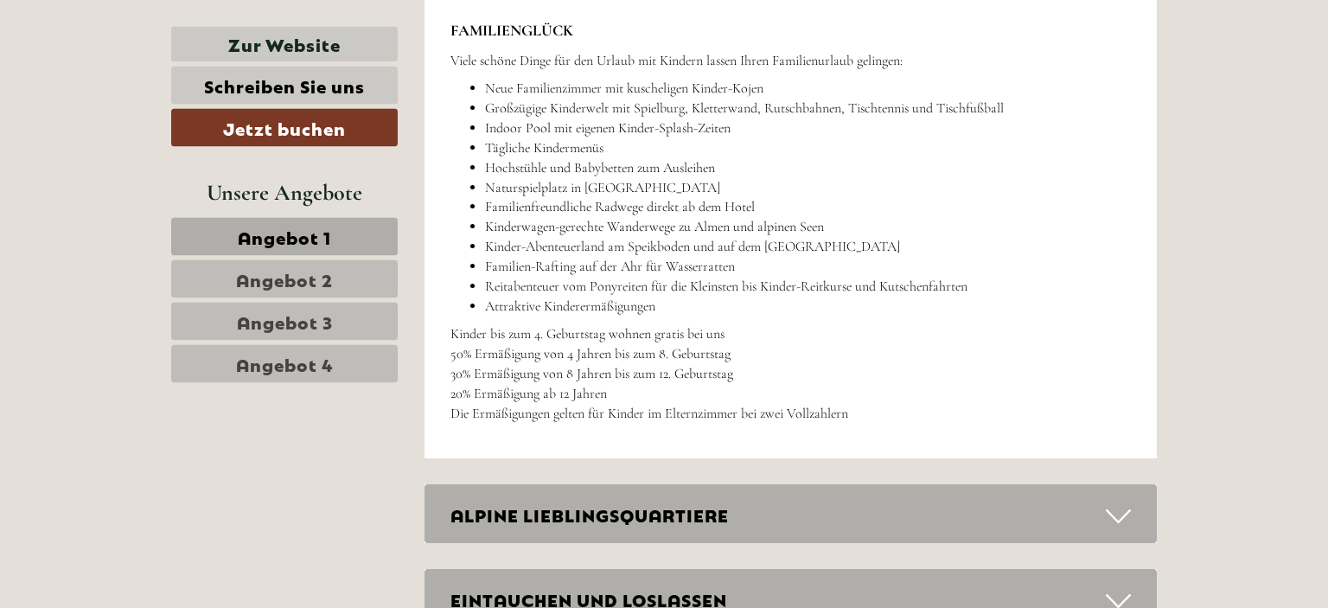
scroll to position [2915, 0]
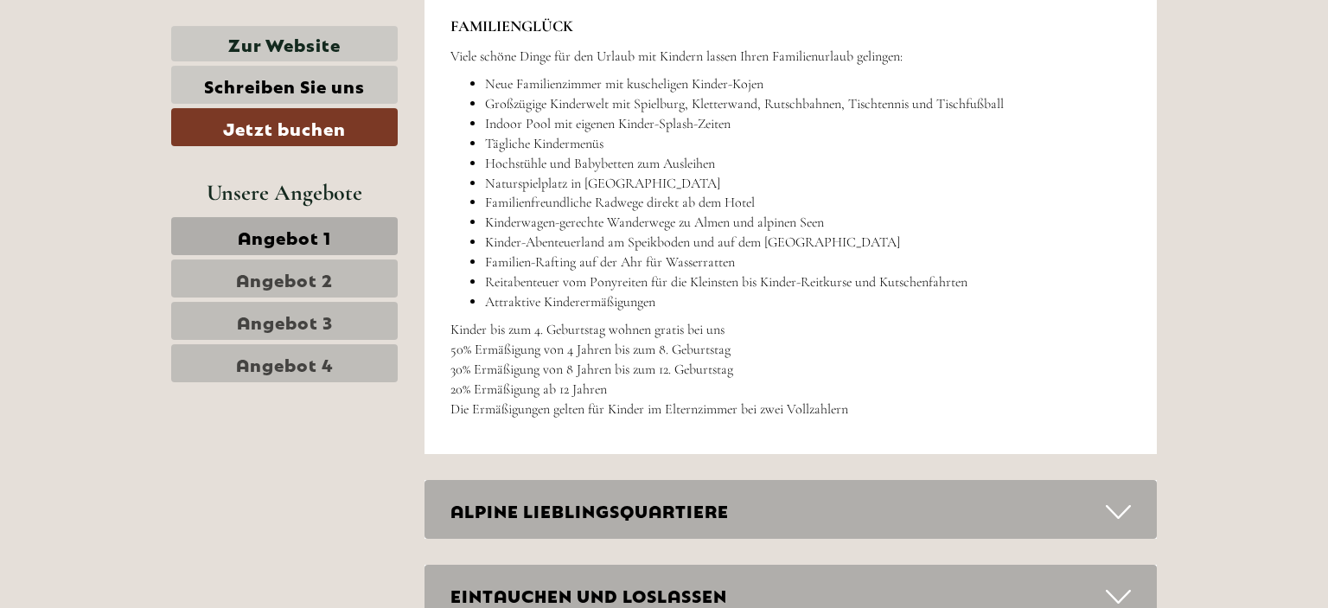
click at [800, 535] on div "ALPINE LIEBLINGSQUARTIERE" at bounding box center [791, 510] width 733 height 60
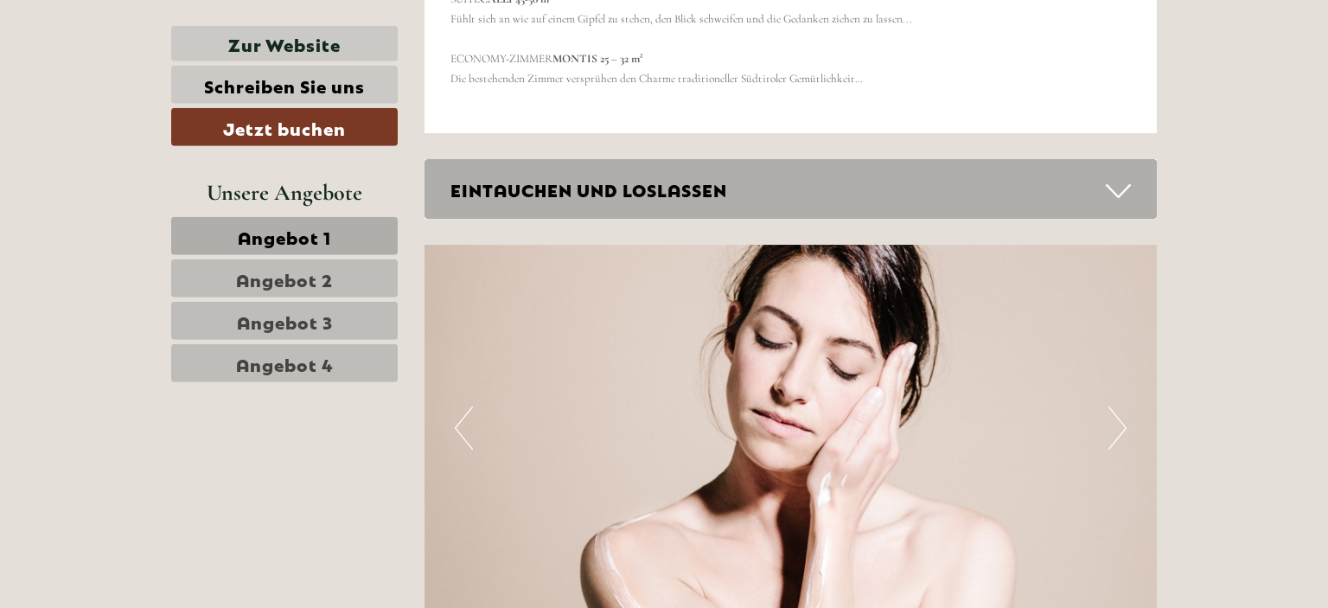
scroll to position [4366, 0]
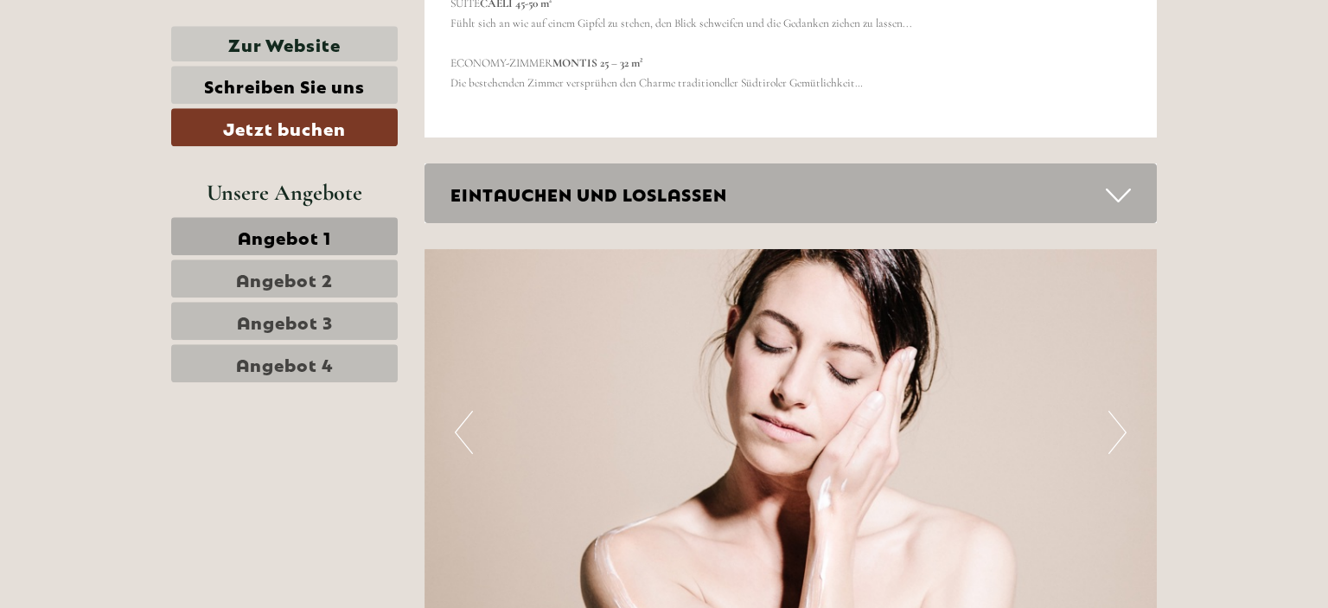
click at [866, 184] on div "EINTAUCHEN UND LOSLASSEN" at bounding box center [791, 193] width 733 height 60
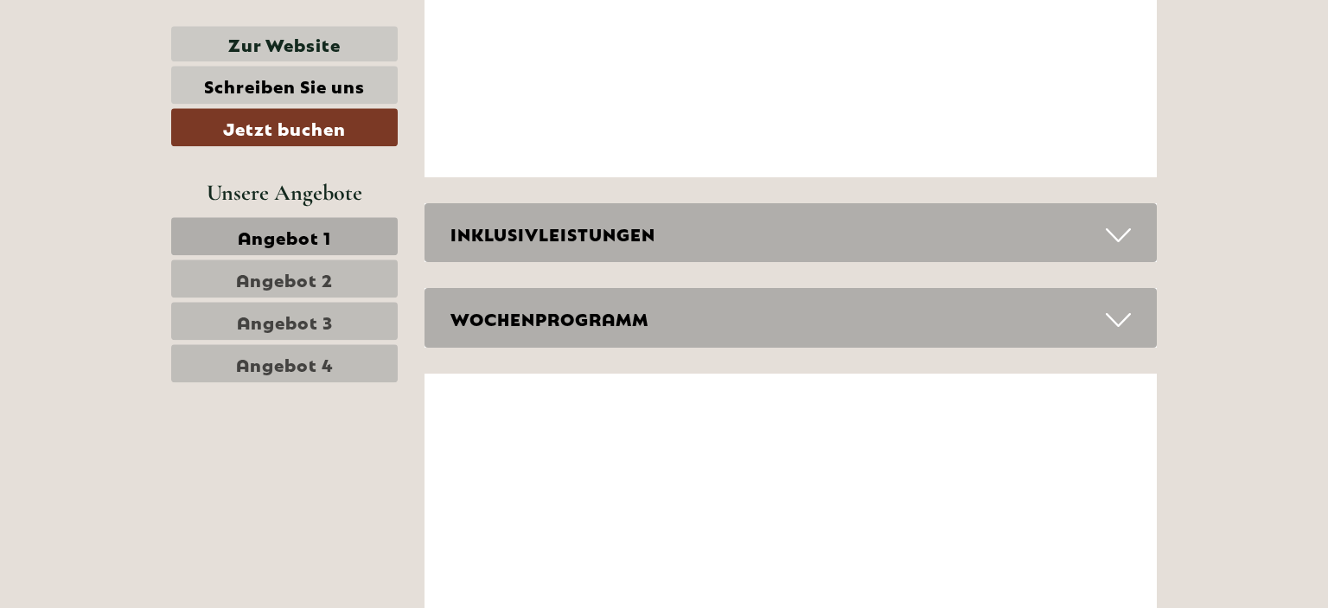
scroll to position [6132, 0]
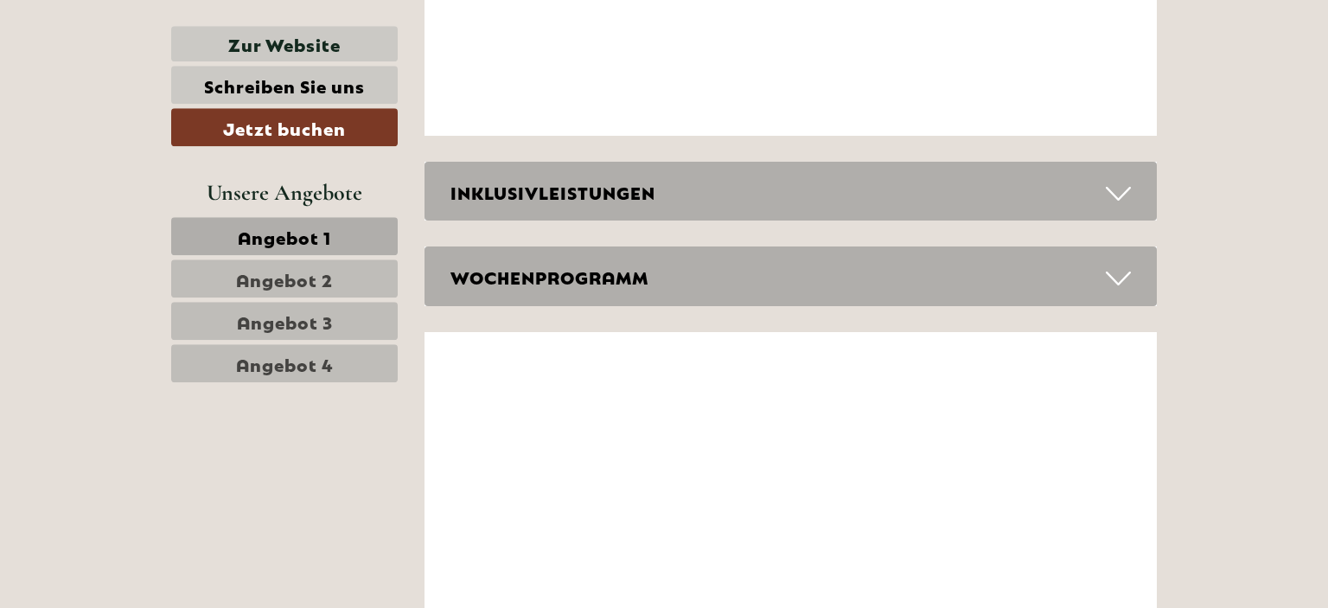
click at [669, 284] on div "WOCHENPROGRAMM" at bounding box center [791, 276] width 733 height 60
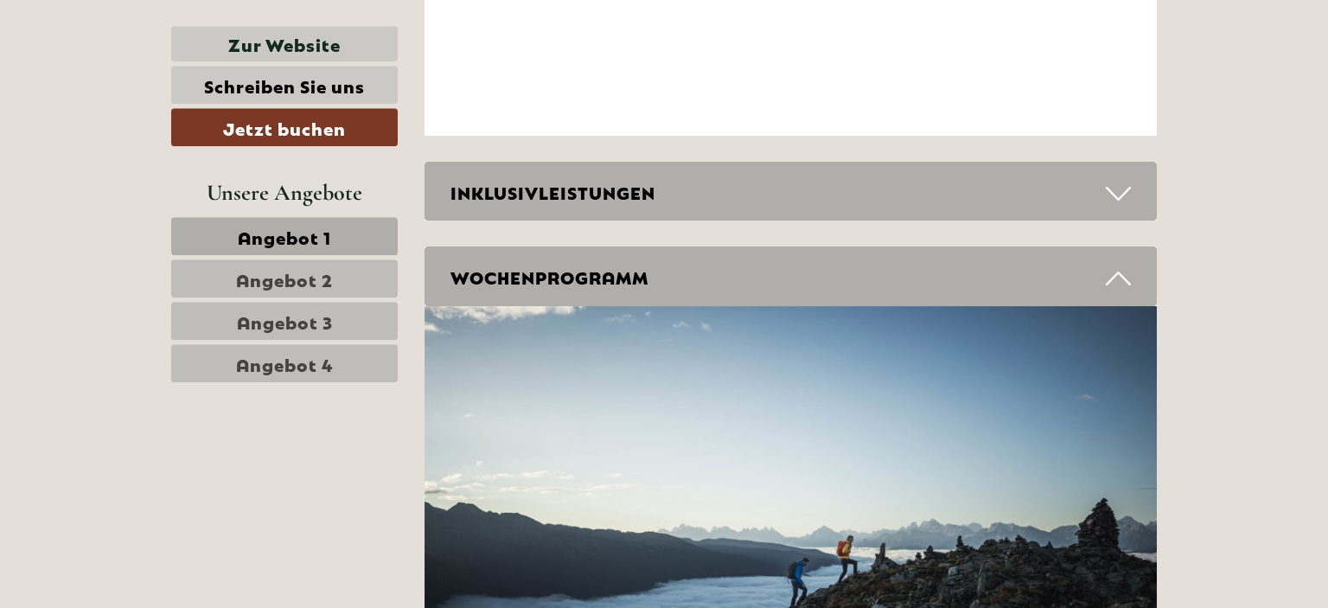
click at [669, 284] on div "WOCHENPROGRAMM" at bounding box center [791, 276] width 733 height 60
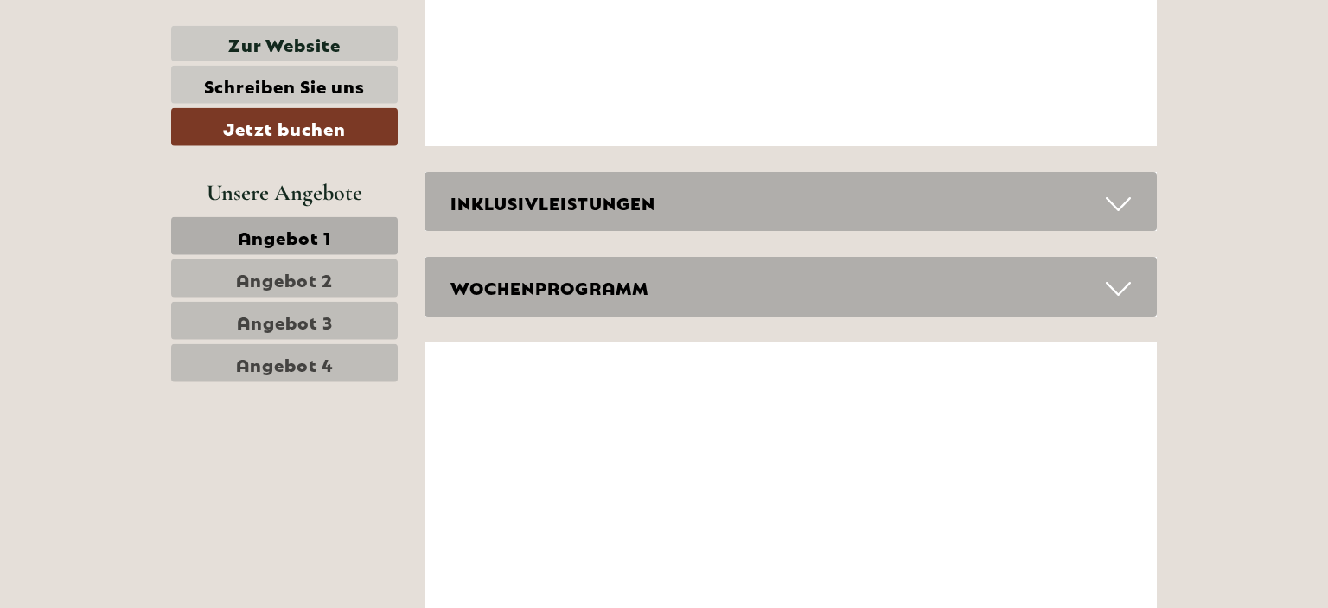
scroll to position [6121, 0]
click at [755, 193] on div "INKLUSIVLEISTUNGEN" at bounding box center [791, 203] width 733 height 60
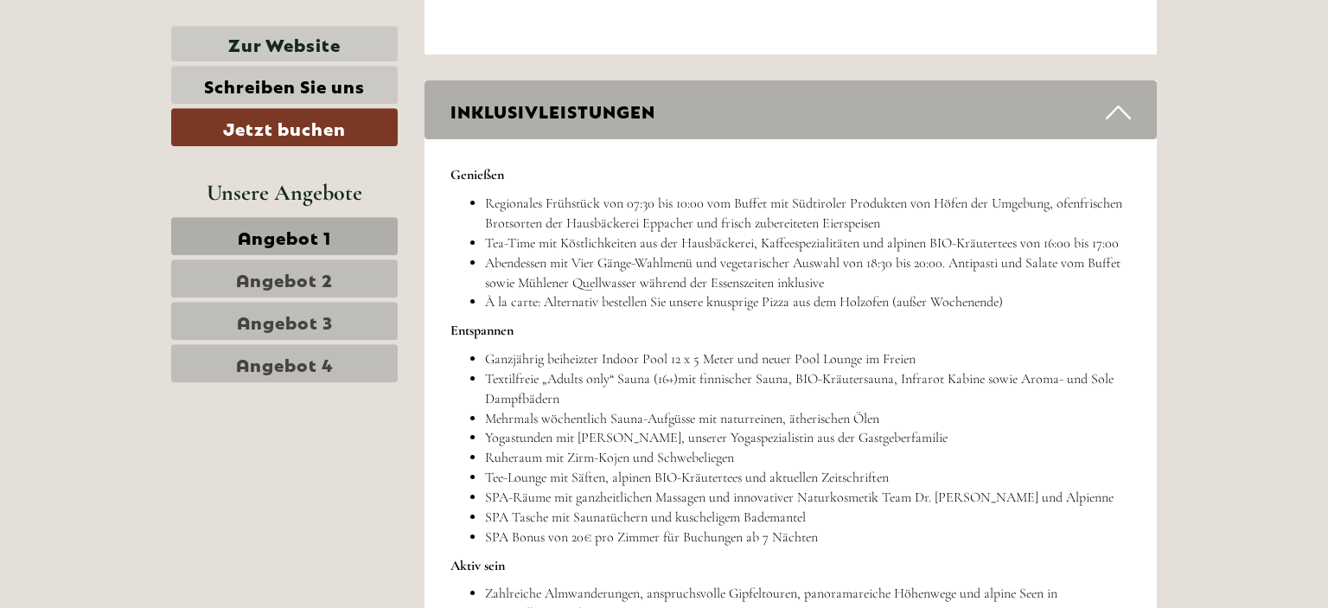
scroll to position [6218, 0]
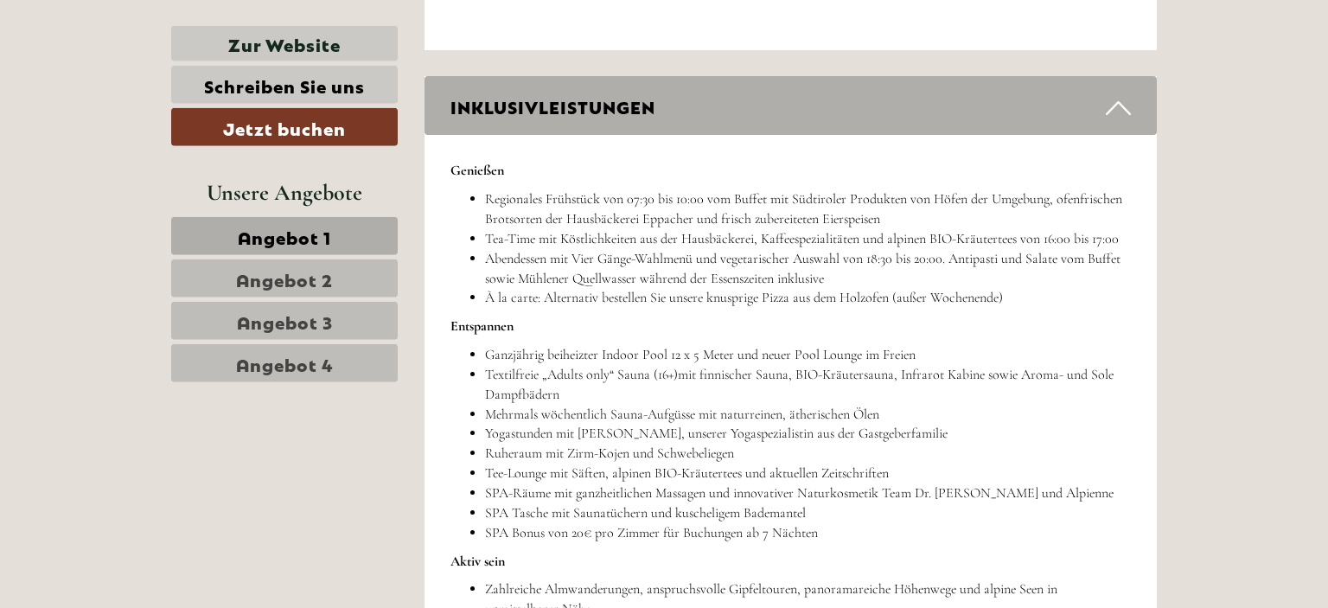
click at [713, 393] on li "Textilfreie „Adults only“ Sauna (16+)mit finnischer Sauna, BIO-Kräutersauna, In…" at bounding box center [808, 385] width 647 height 40
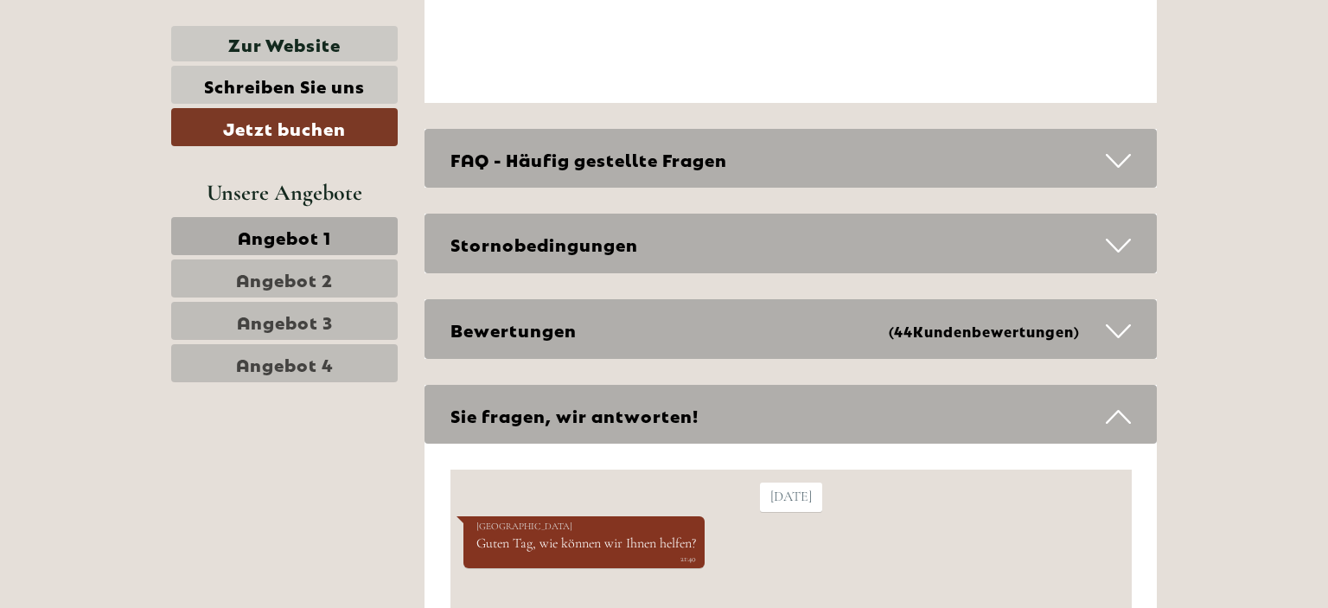
scroll to position [7628, 0]
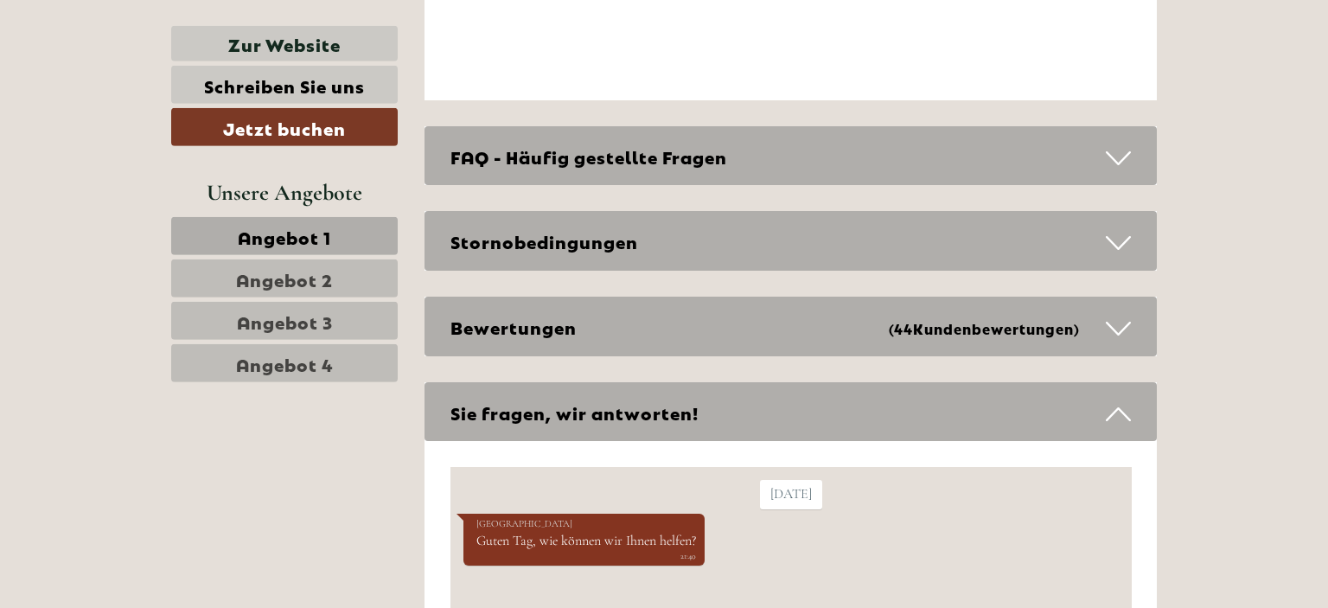
click at [876, 173] on div "FAQ - Häufig gestellte Fragen" at bounding box center [791, 156] width 733 height 60
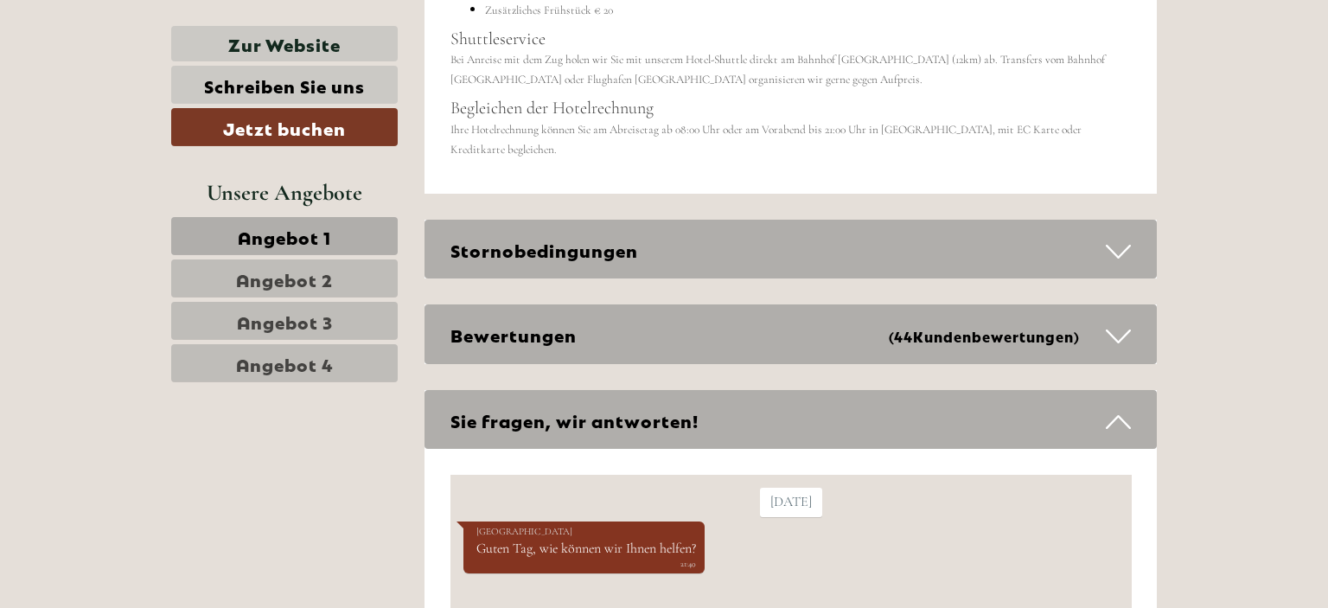
scroll to position [8092, 0]
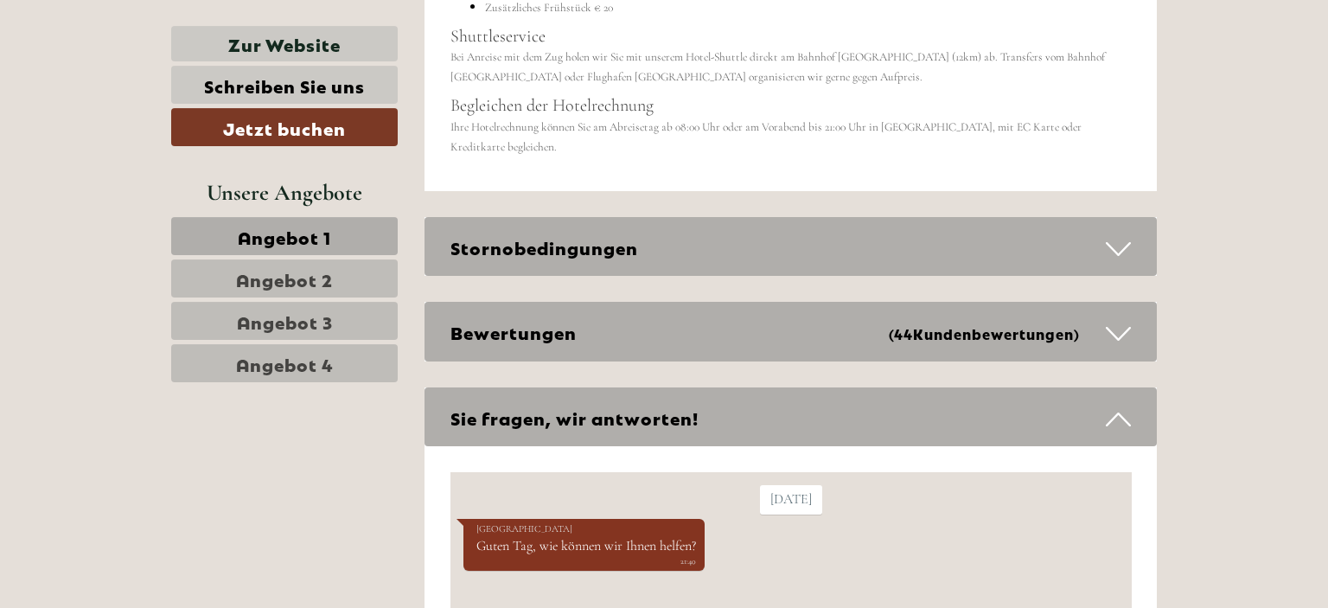
click at [911, 331] on small "(44 Kundenbewertungen )" at bounding box center [984, 333] width 191 height 20
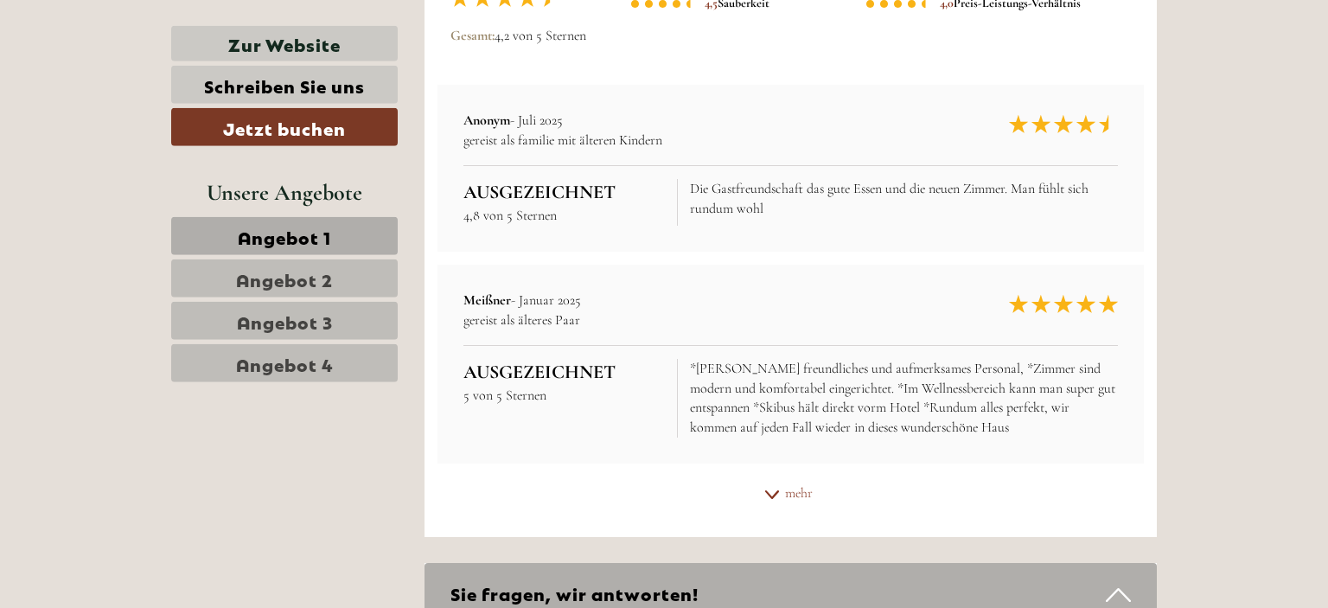
scroll to position [8547, 0]
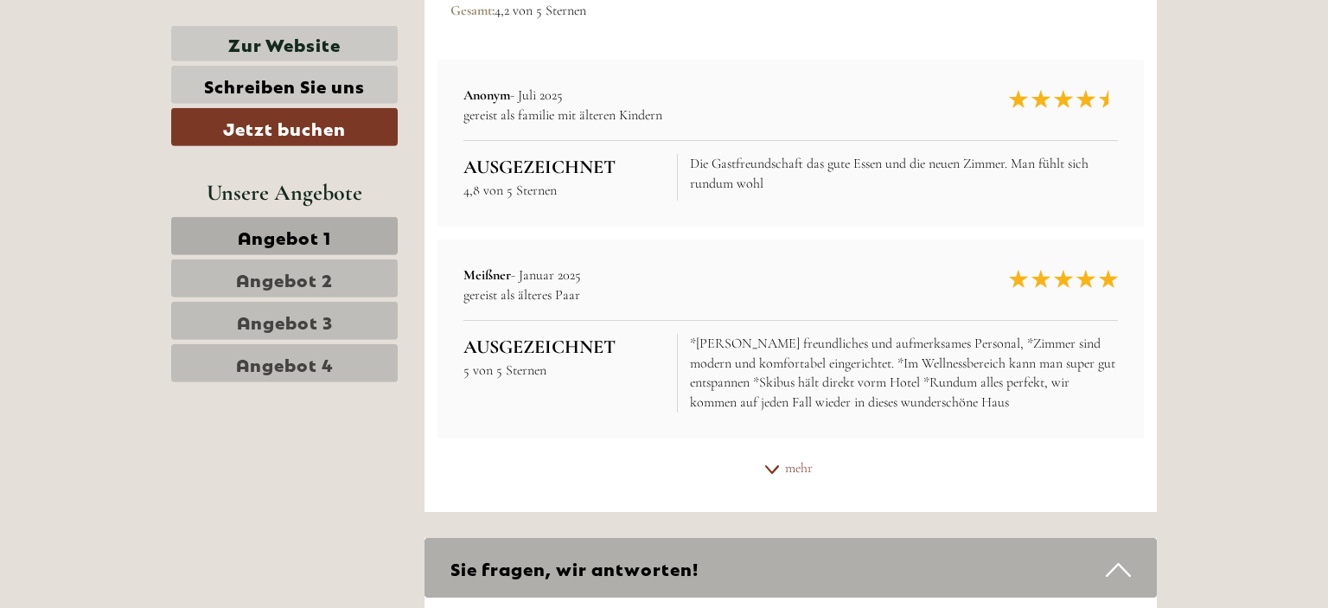
click at [293, 286] on span "Angebot 2" at bounding box center [284, 278] width 97 height 24
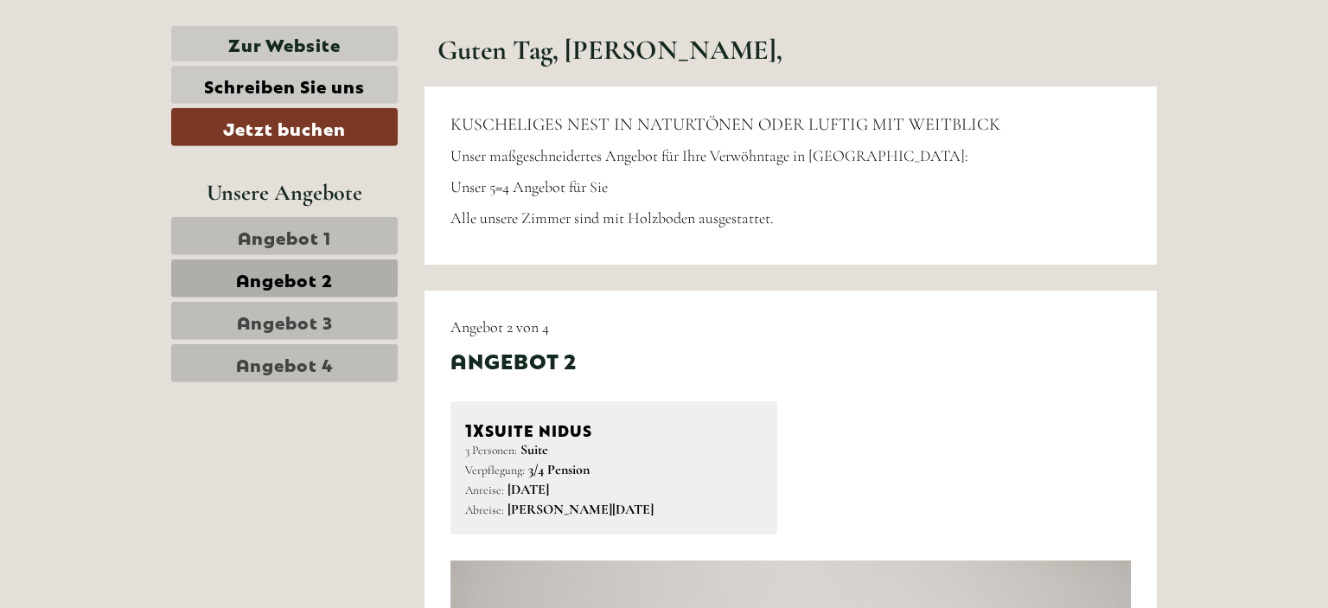
scroll to position [1063, 0]
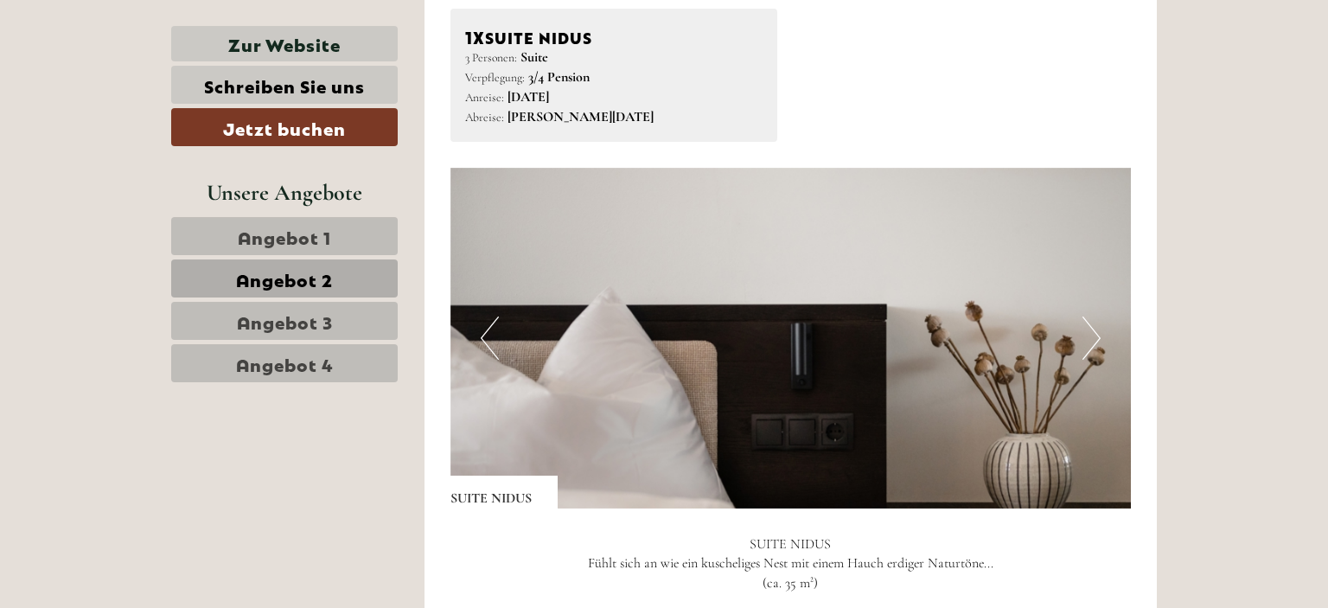
drag, startPoint x: 1105, startPoint y: 335, endPoint x: 1075, endPoint y: 340, distance: 30.7
click at [1075, 340] on img at bounding box center [790, 338] width 681 height 341
click at [1102, 338] on img at bounding box center [790, 338] width 681 height 341
click at [1091, 339] on button "Next" at bounding box center [1092, 337] width 18 height 43
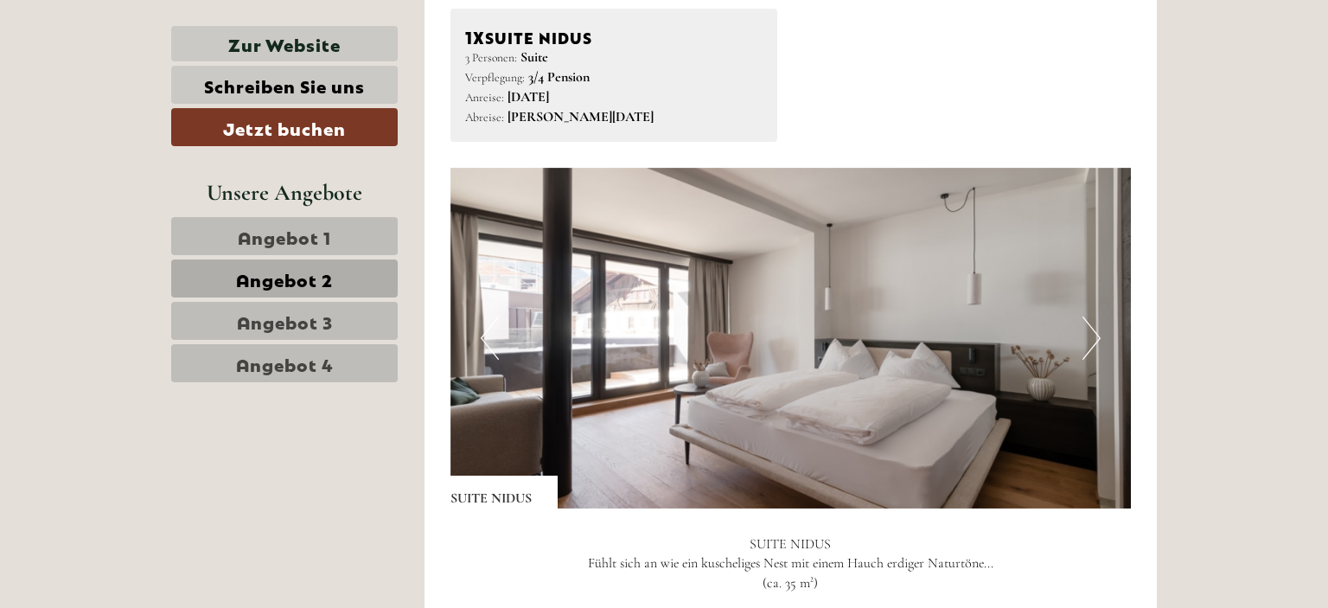
click at [1091, 339] on button "Next" at bounding box center [1092, 337] width 18 height 43
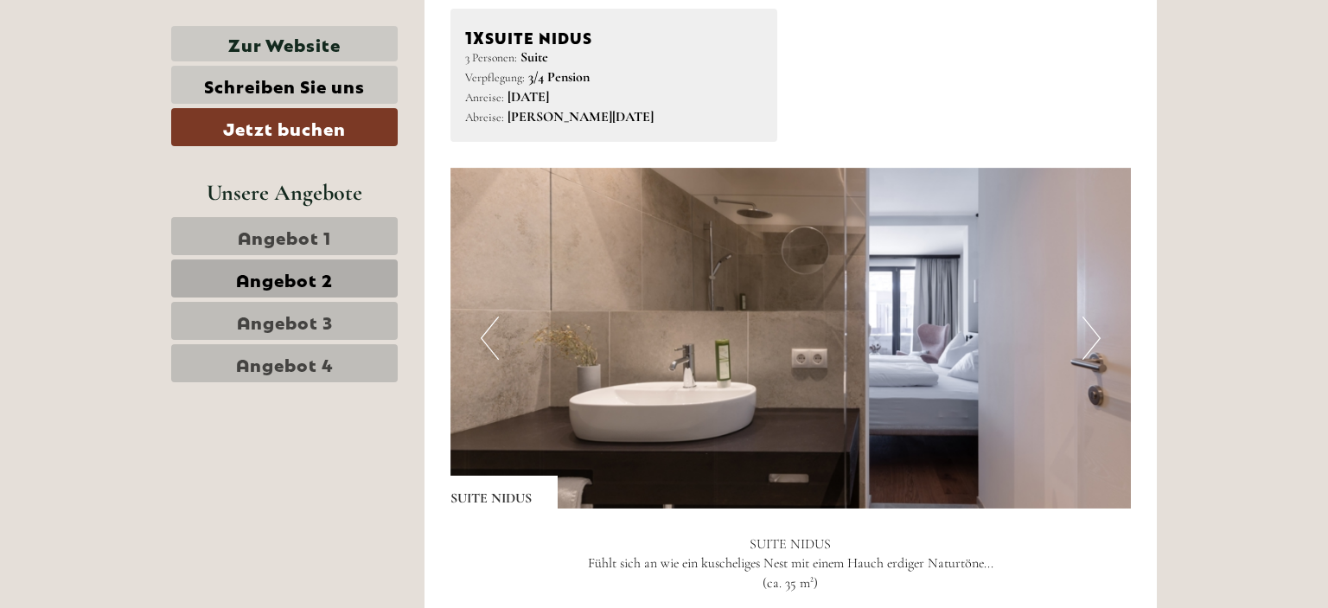
click at [1091, 339] on button "Next" at bounding box center [1092, 337] width 18 height 43
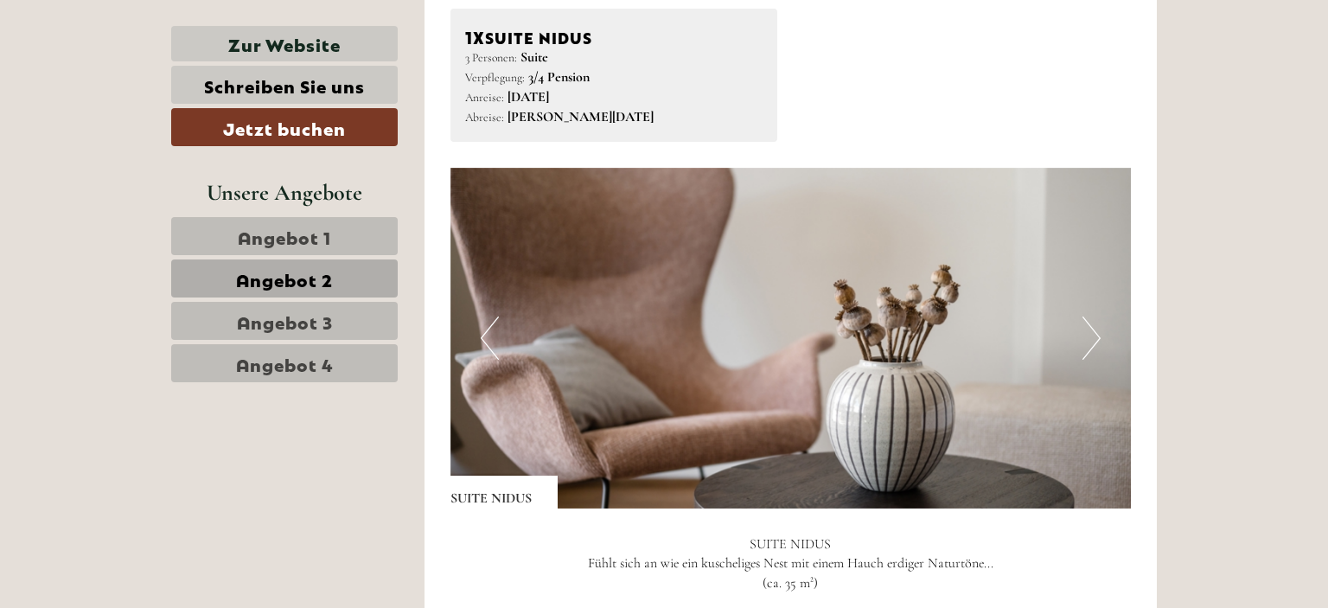
click at [1091, 339] on button "Next" at bounding box center [1092, 337] width 18 height 43
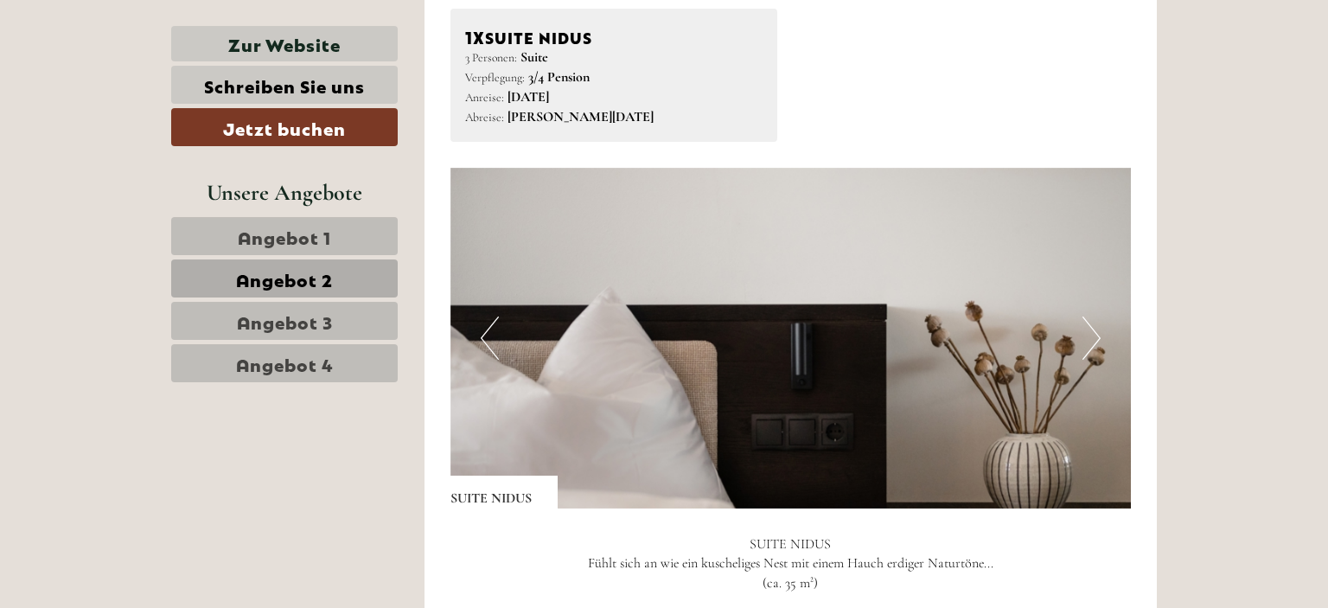
click at [1091, 339] on button "Next" at bounding box center [1092, 337] width 18 height 43
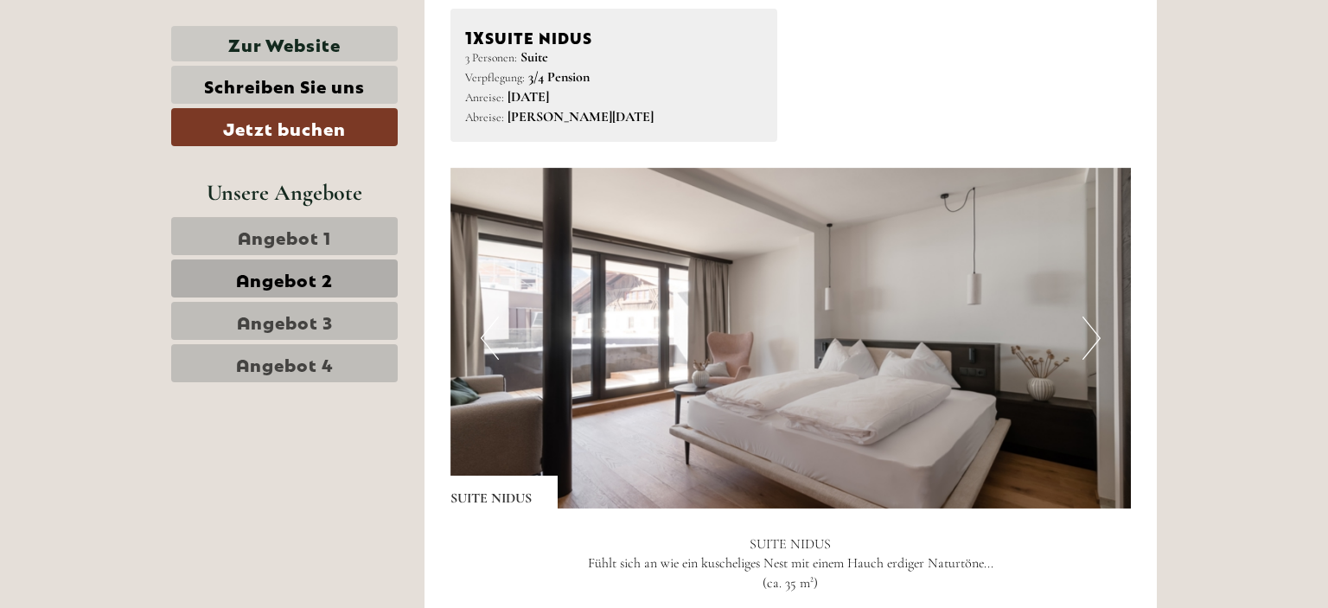
click at [1091, 339] on button "Next" at bounding box center [1092, 337] width 18 height 43
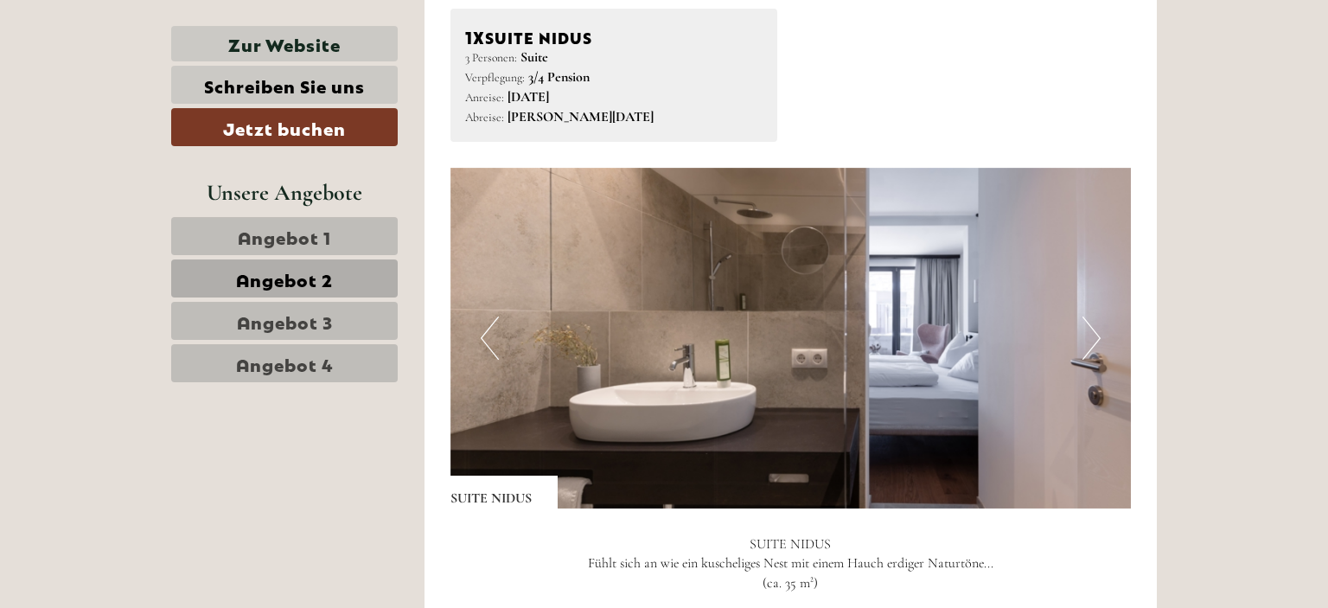
click at [1091, 339] on button "Next" at bounding box center [1092, 337] width 18 height 43
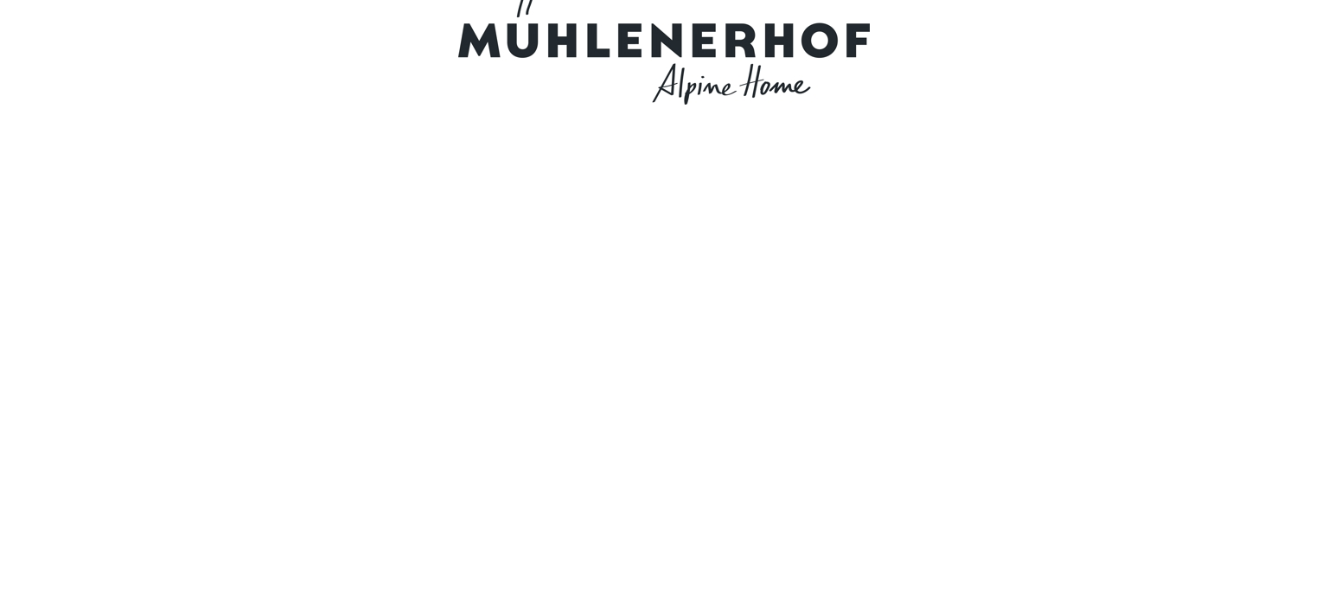
scroll to position [0, 0]
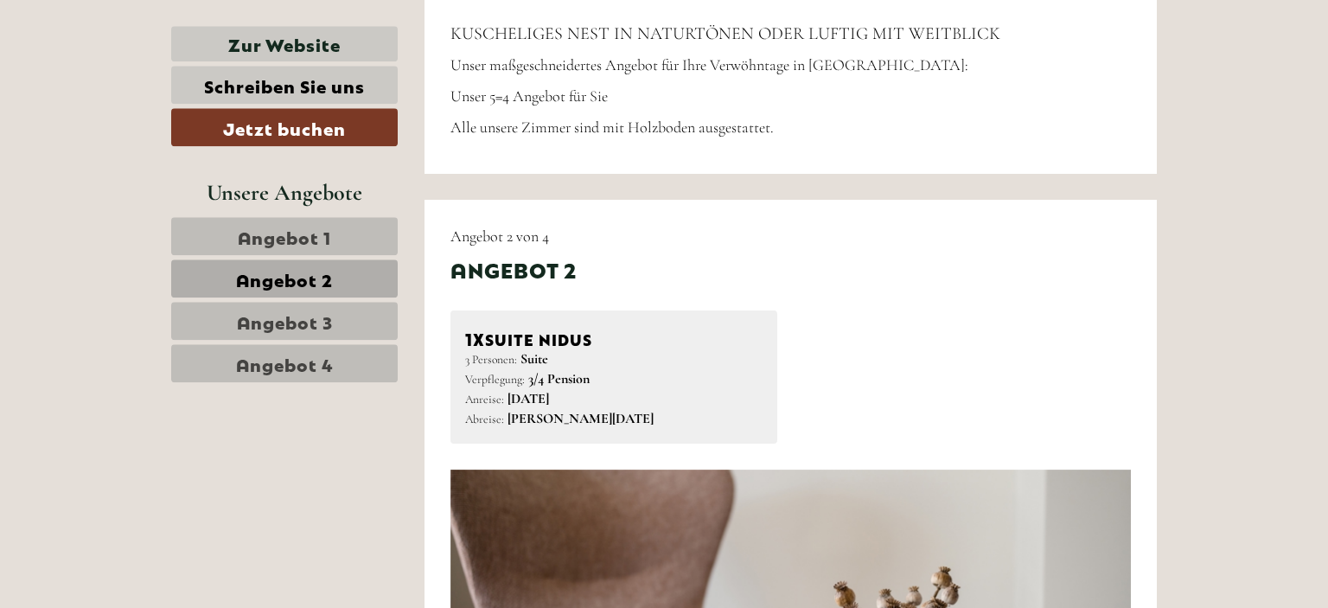
click at [362, 311] on link "Angebot 3" at bounding box center [284, 321] width 227 height 38
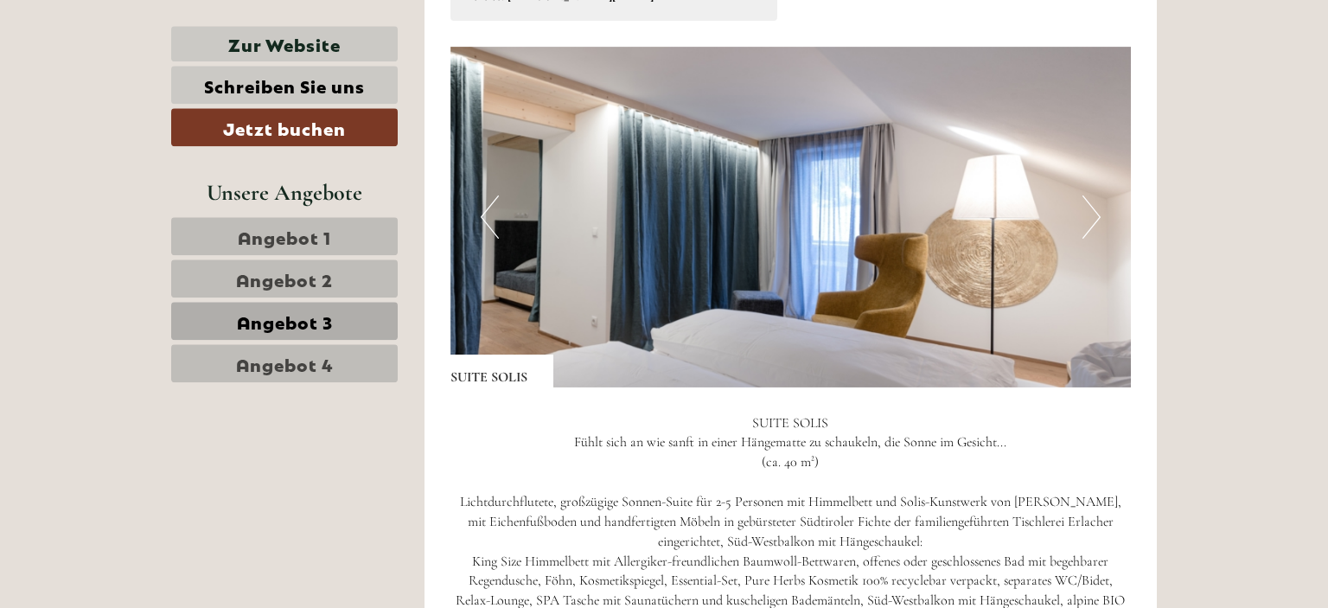
scroll to position [1178, 0]
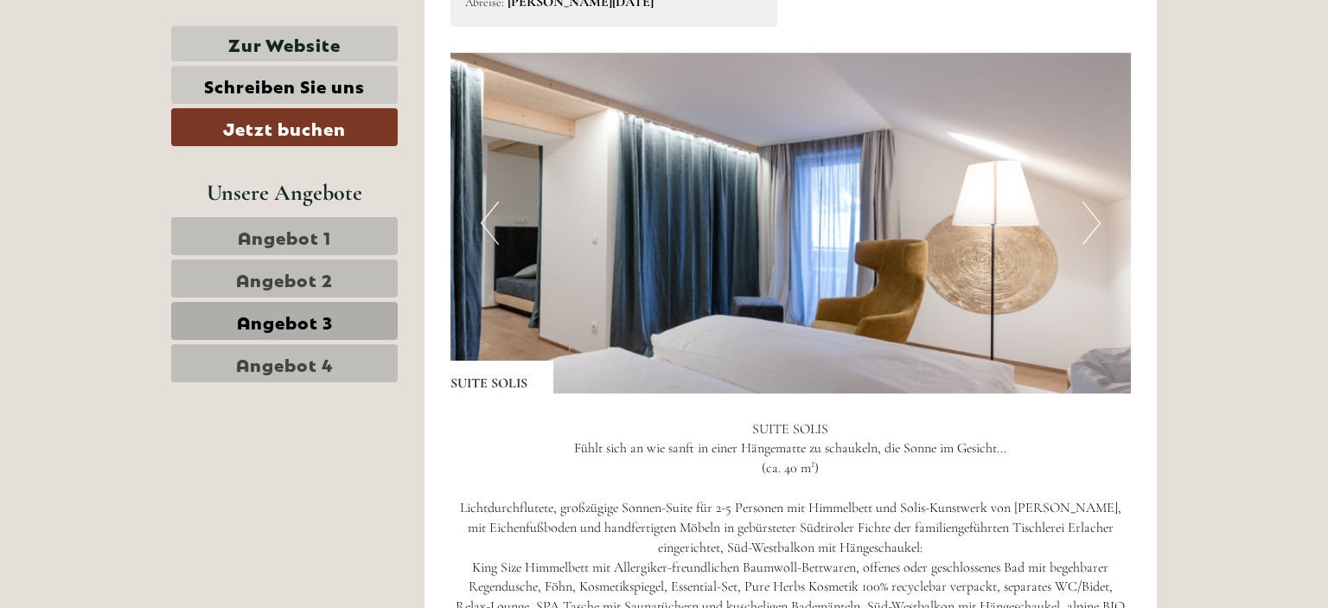
click at [1086, 219] on button "Next" at bounding box center [1092, 222] width 18 height 43
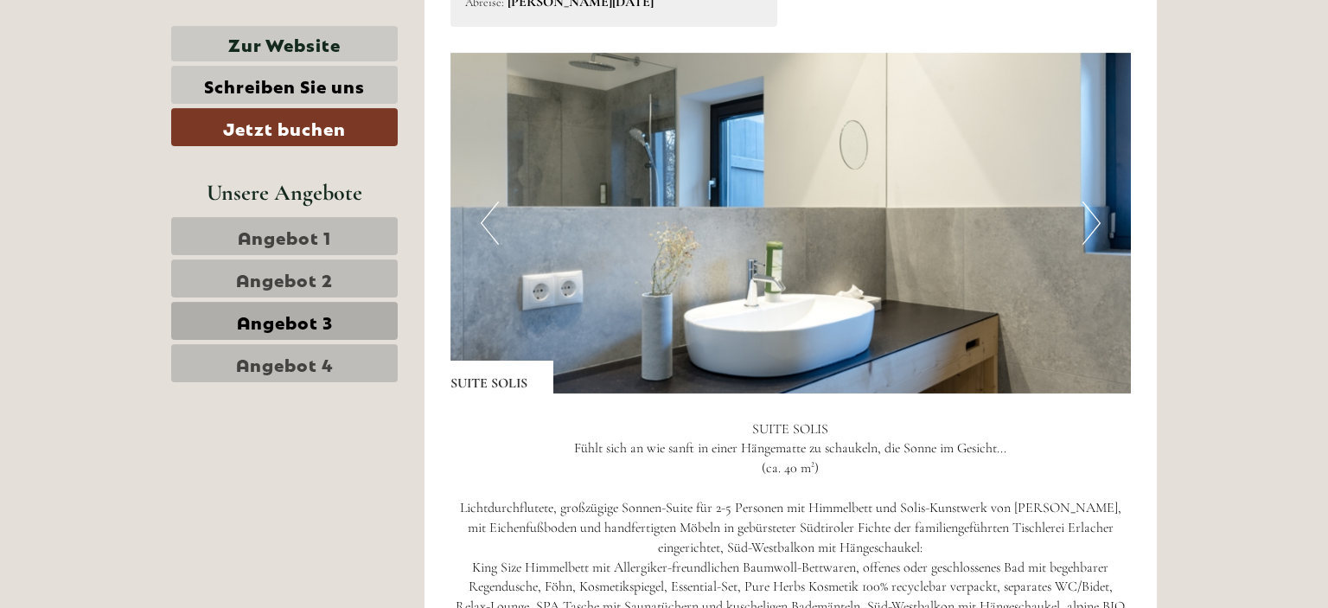
click at [1086, 219] on button "Next" at bounding box center [1092, 222] width 18 height 43
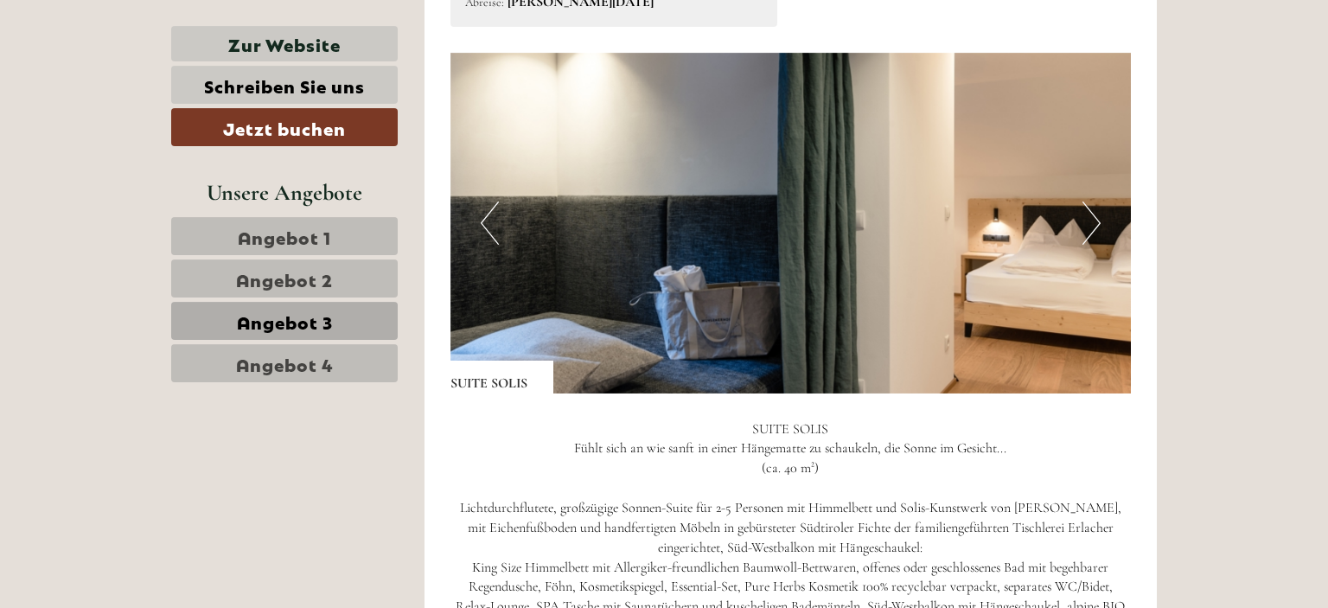
click at [1086, 219] on button "Next" at bounding box center [1092, 222] width 18 height 43
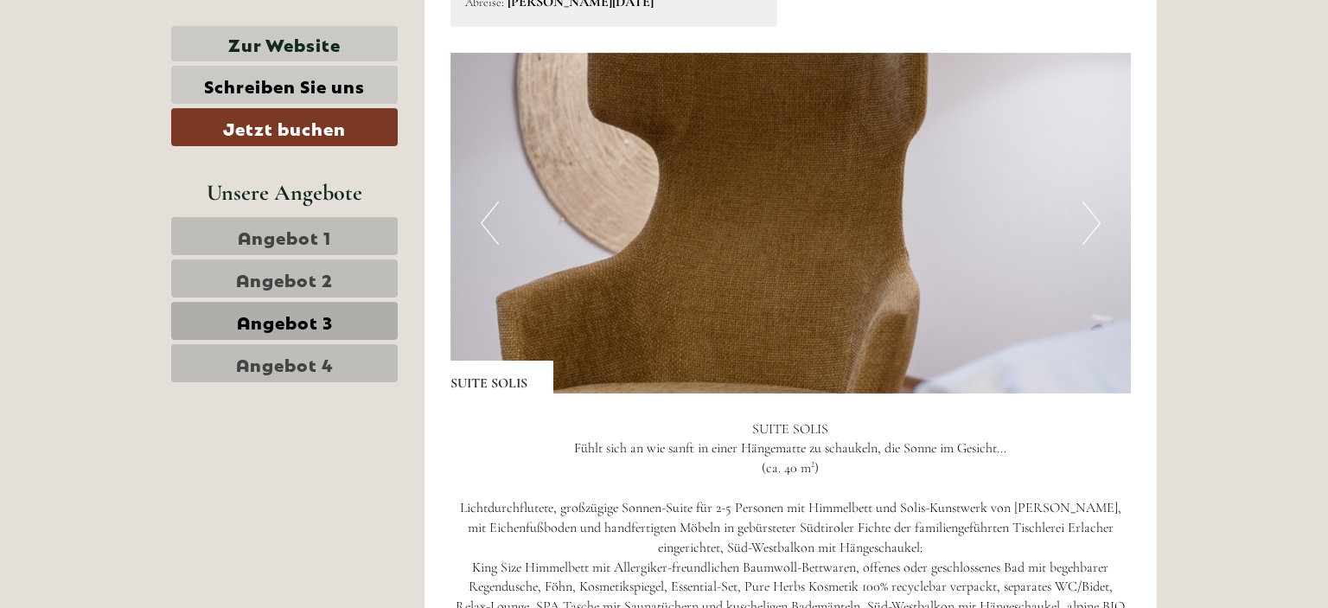
click at [1086, 219] on button "Next" at bounding box center [1092, 222] width 18 height 43
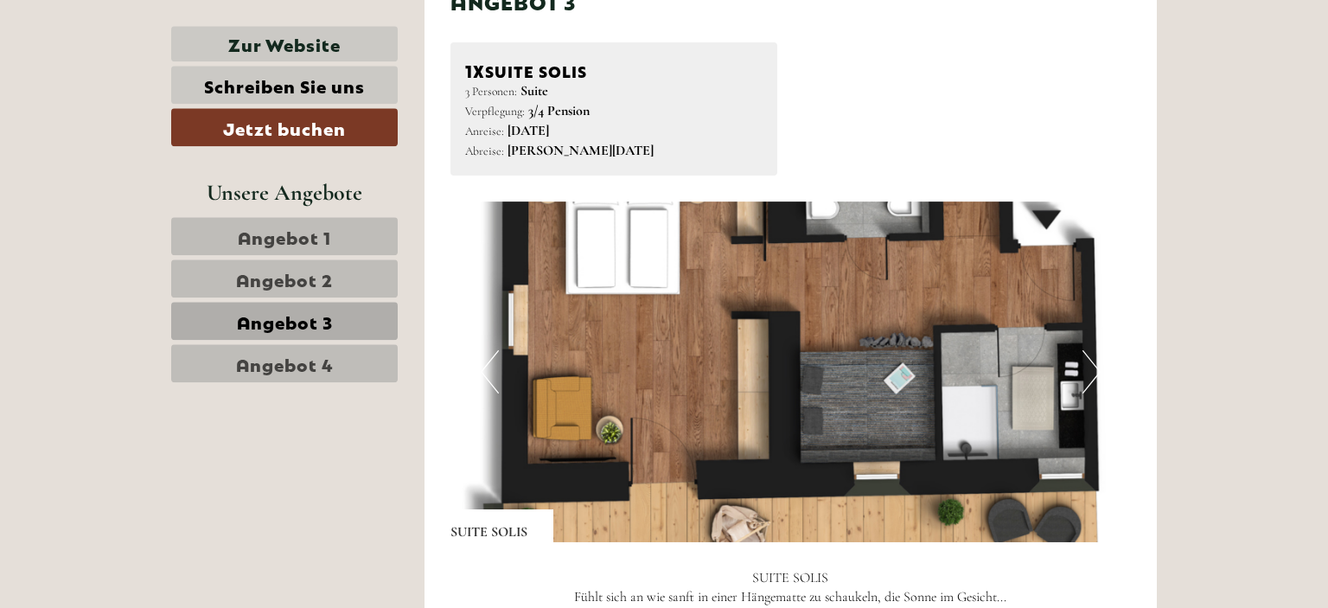
scroll to position [1027, 0]
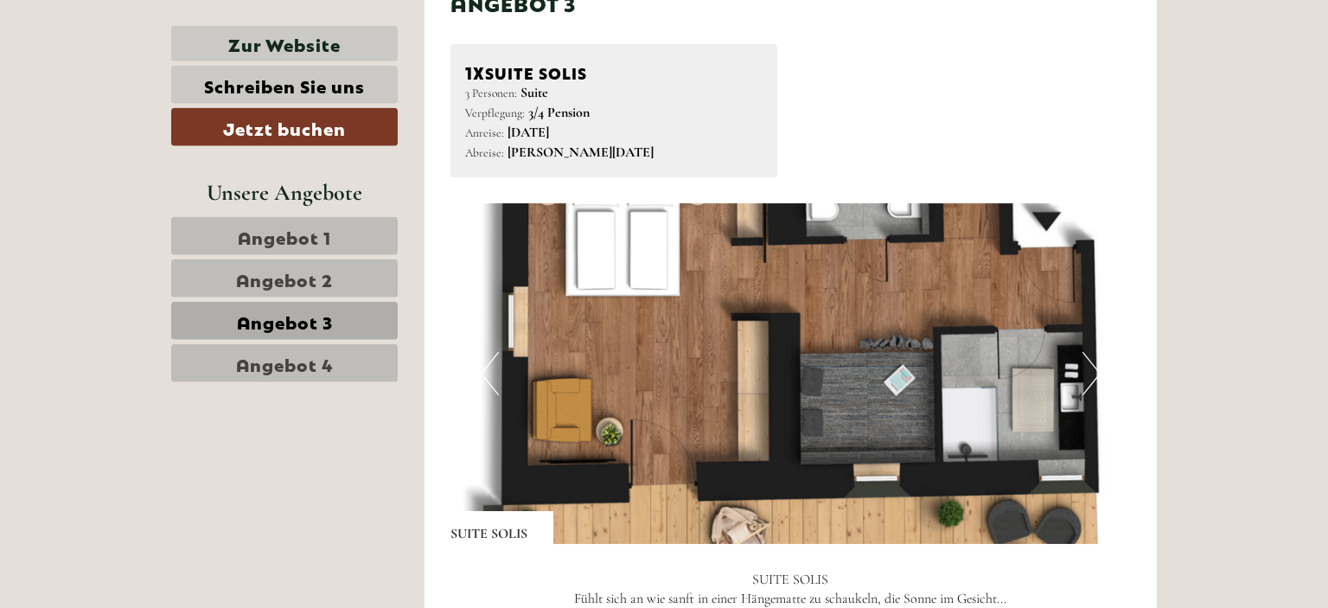
click at [1087, 361] on button "Next" at bounding box center [1092, 373] width 18 height 43
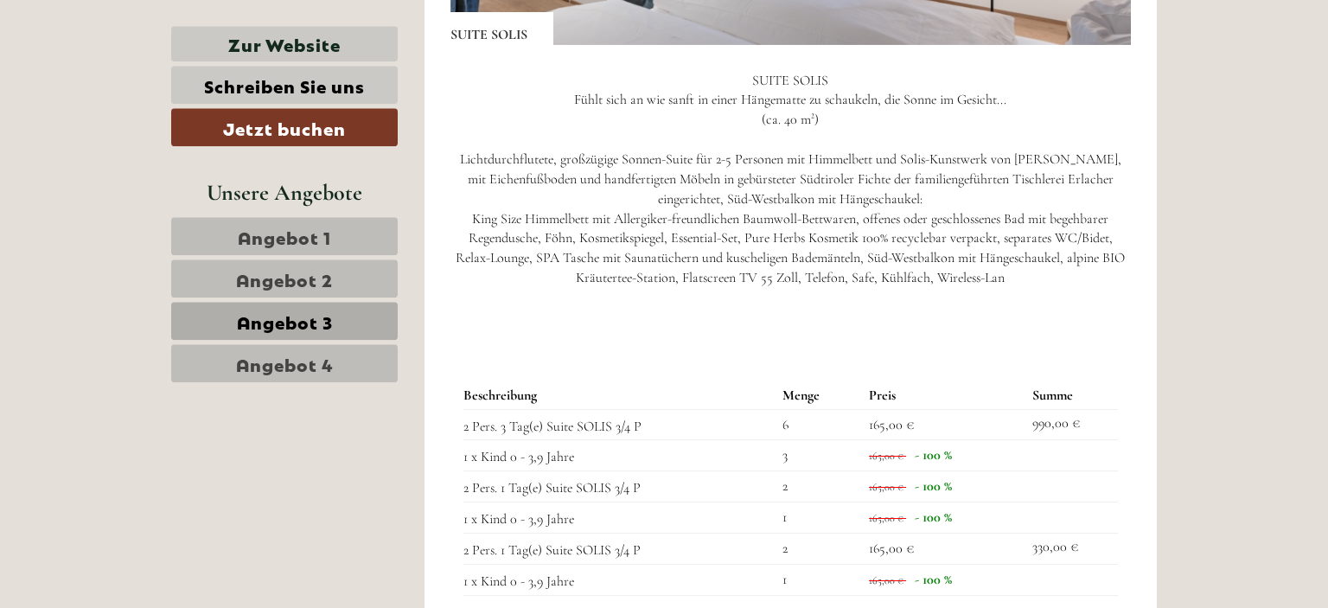
scroll to position [1487, 0]
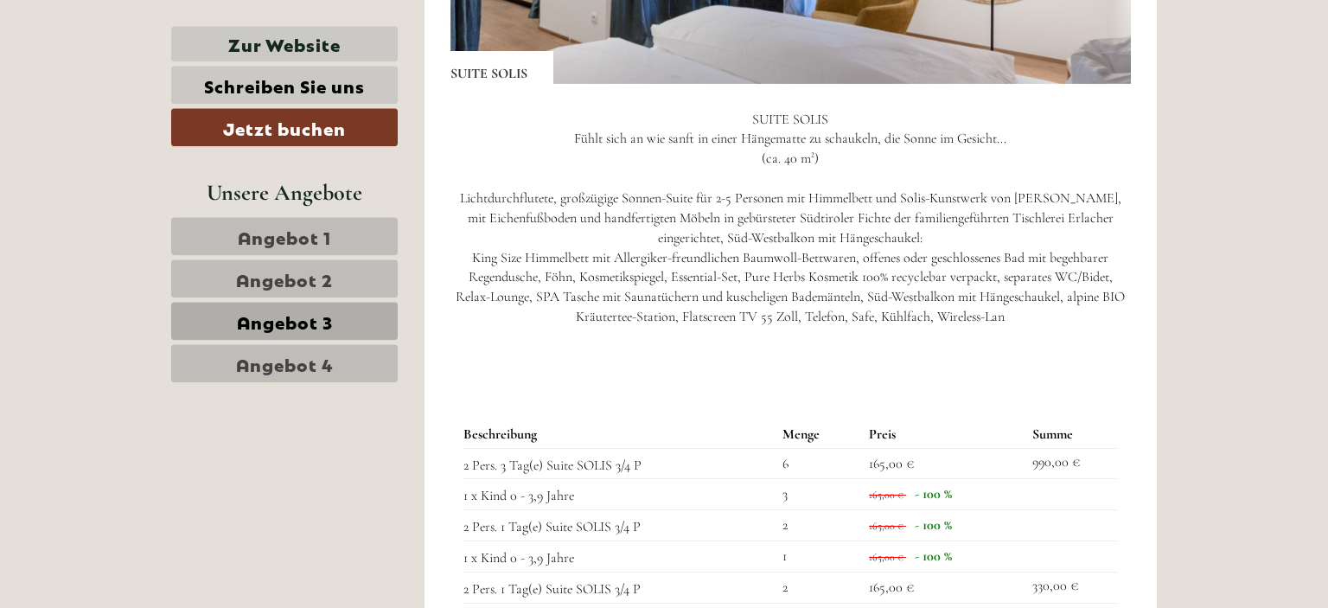
click at [268, 282] on span "Angebot 2" at bounding box center [284, 278] width 97 height 24
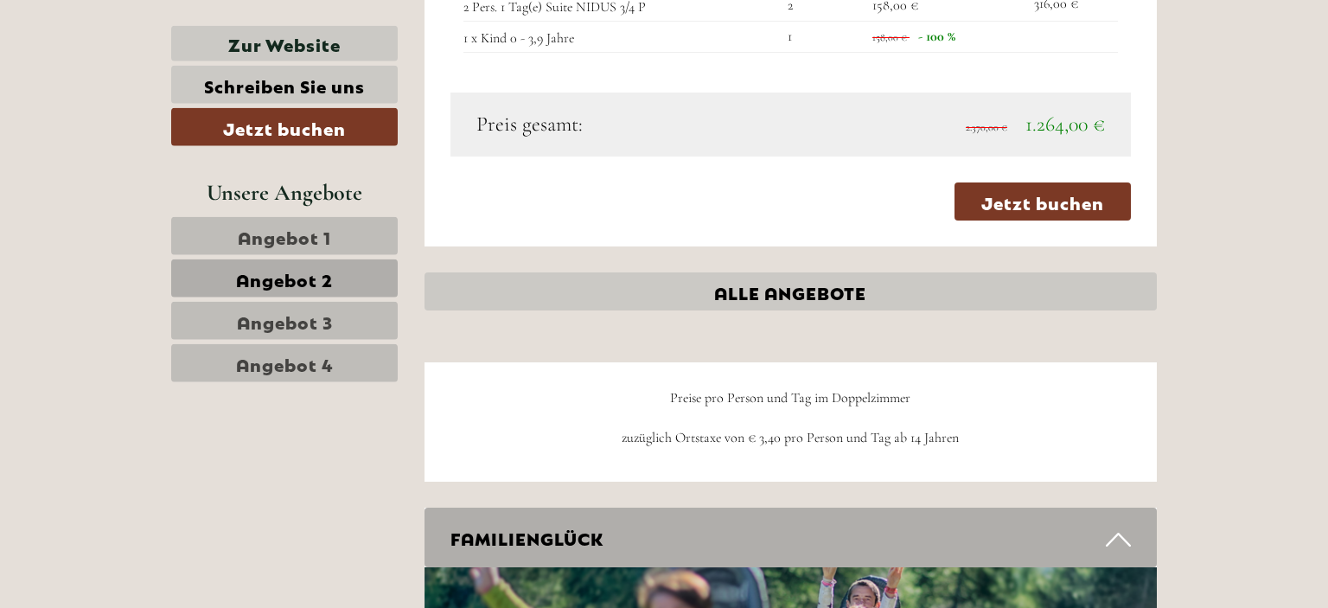
scroll to position [1796, 0]
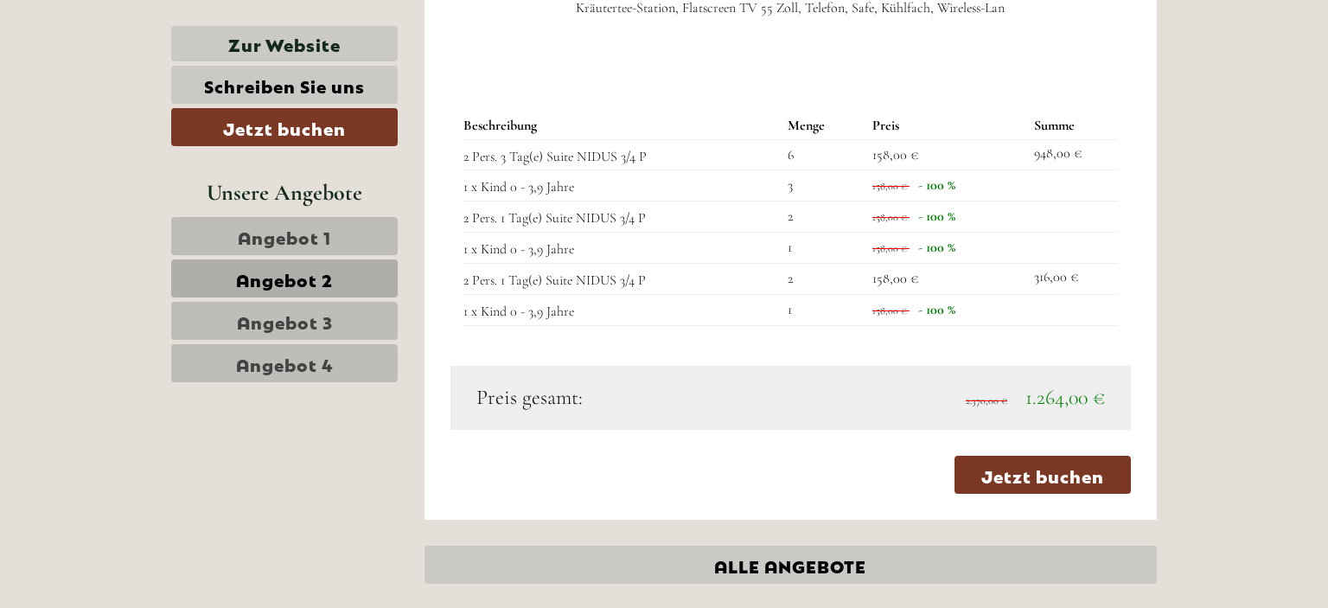
click at [323, 318] on span "Angebot 3" at bounding box center [285, 321] width 96 height 24
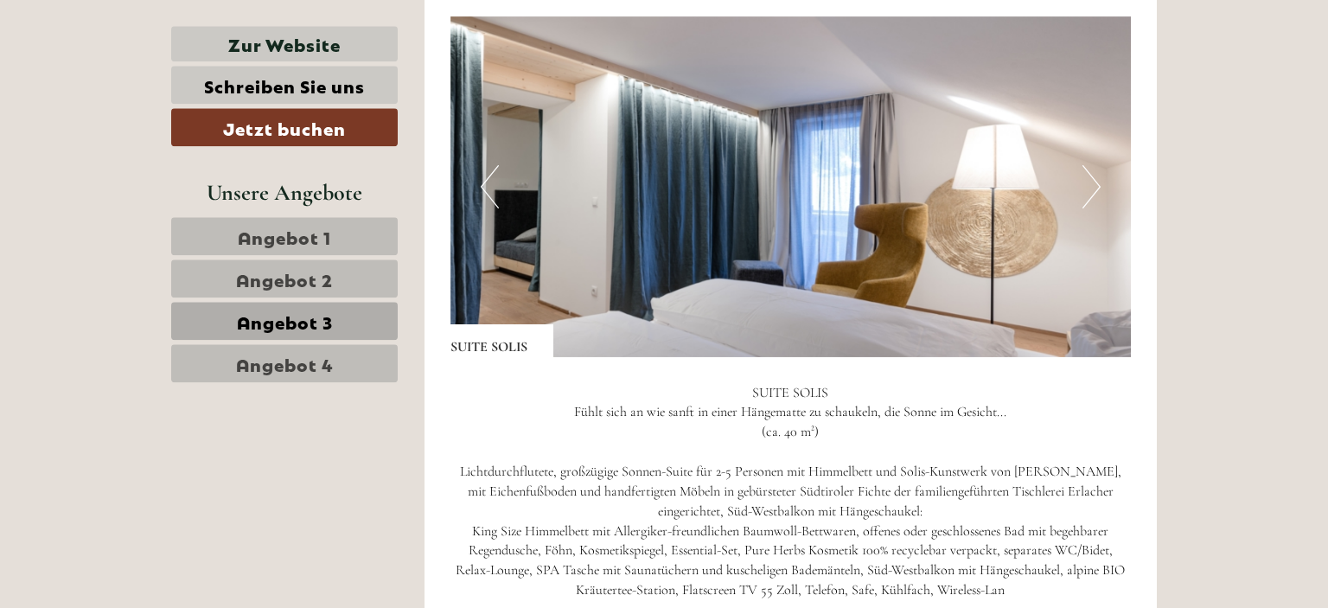
scroll to position [1227, 0]
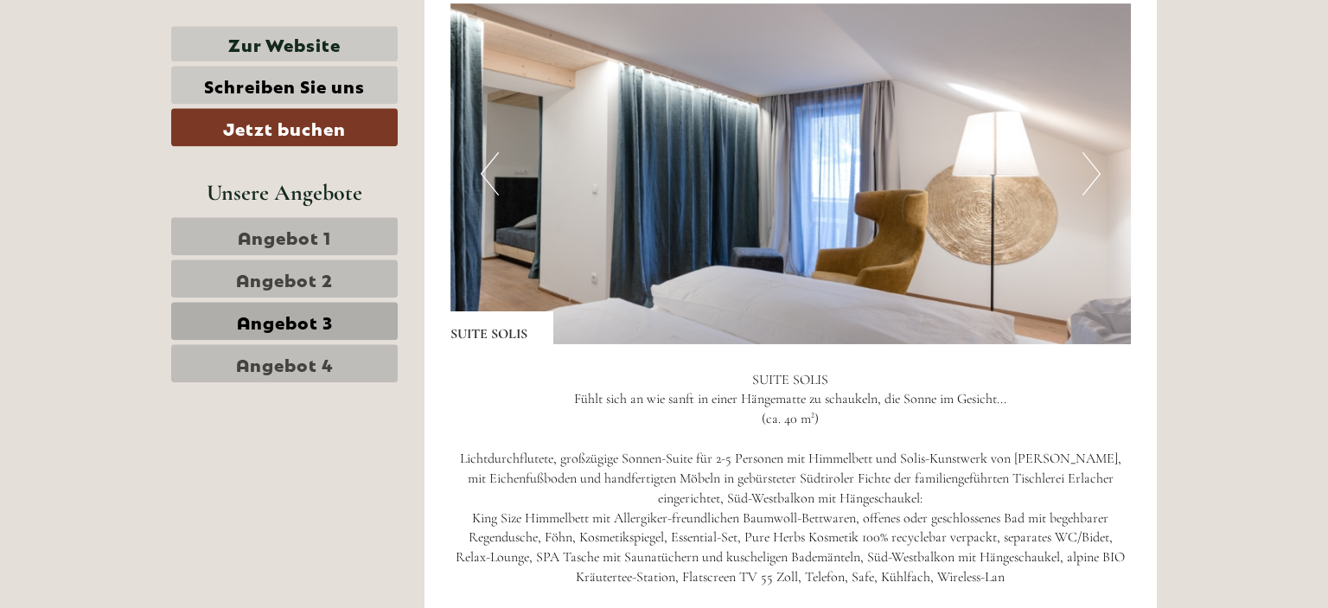
click at [1088, 169] on button "Next" at bounding box center [1092, 173] width 18 height 43
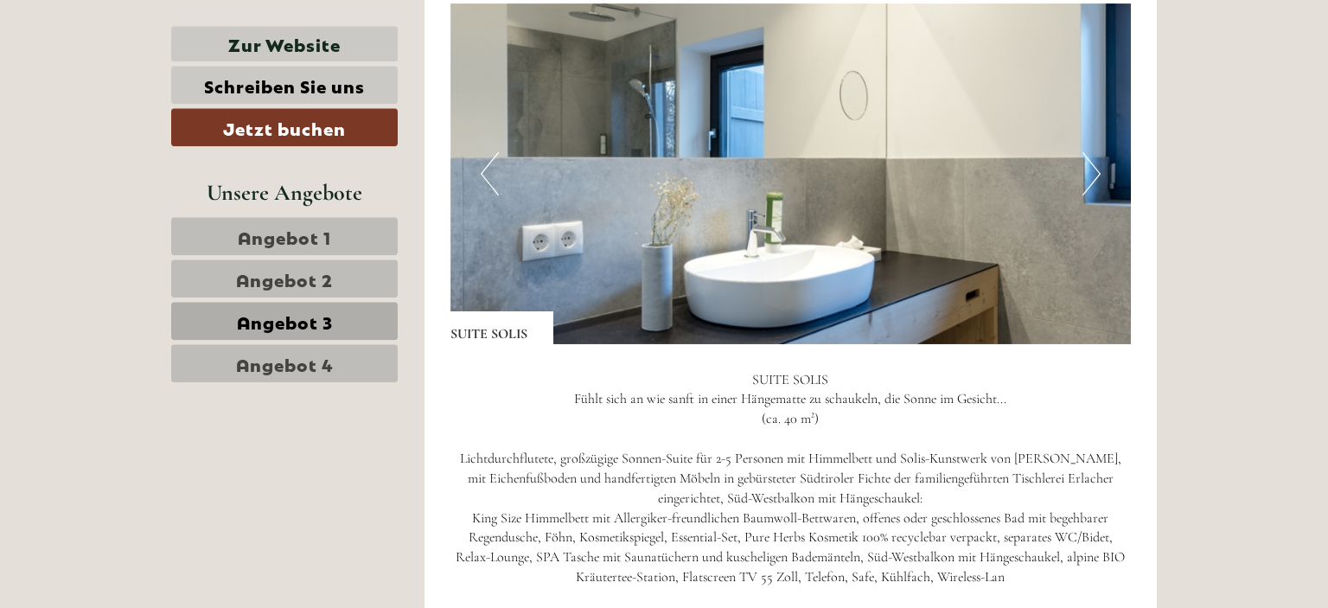
click at [1088, 169] on button "Next" at bounding box center [1092, 173] width 18 height 43
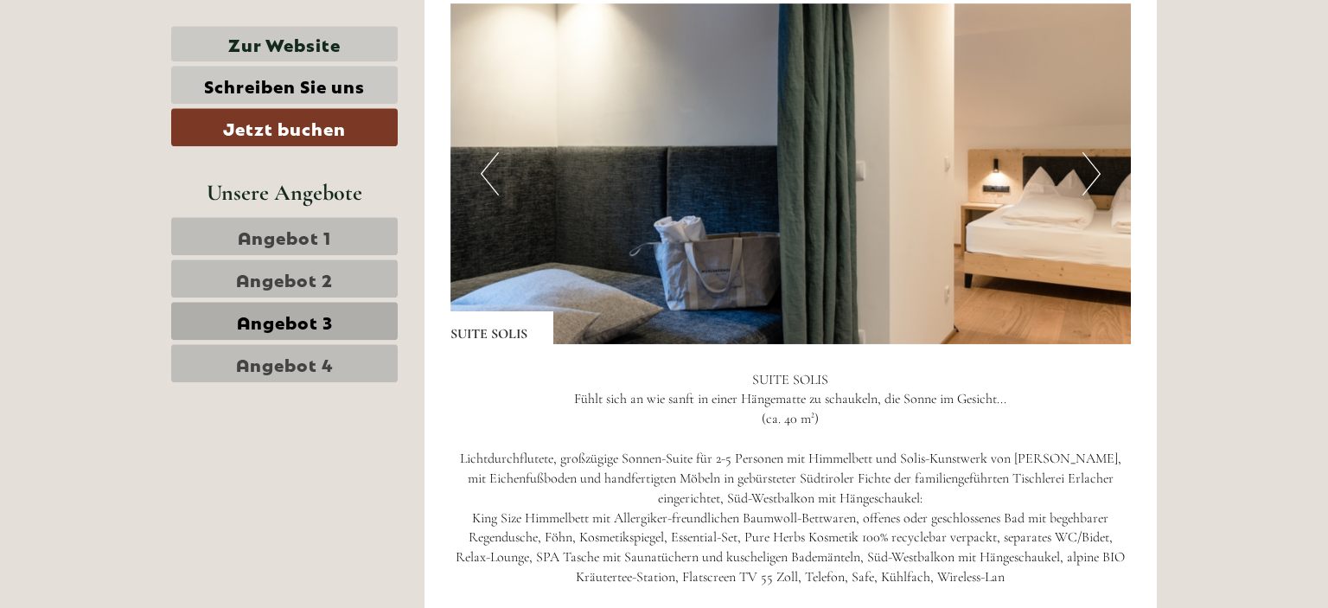
click at [1088, 169] on button "Next" at bounding box center [1092, 173] width 18 height 43
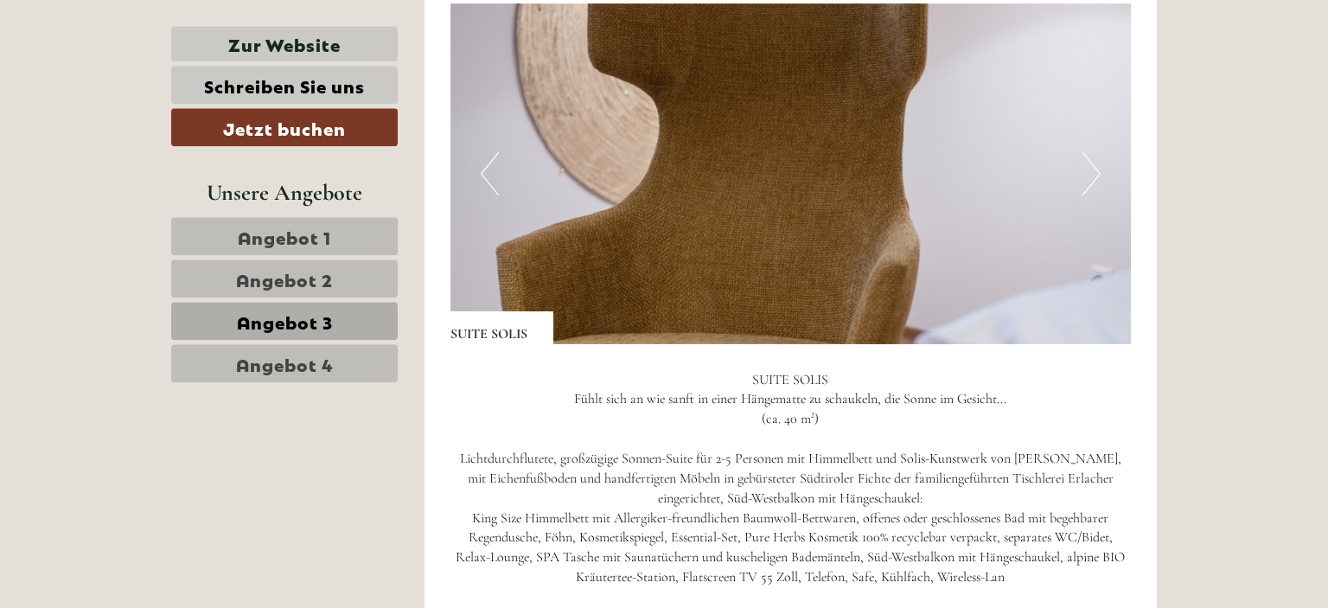
click at [1088, 169] on button "Next" at bounding box center [1092, 173] width 18 height 43
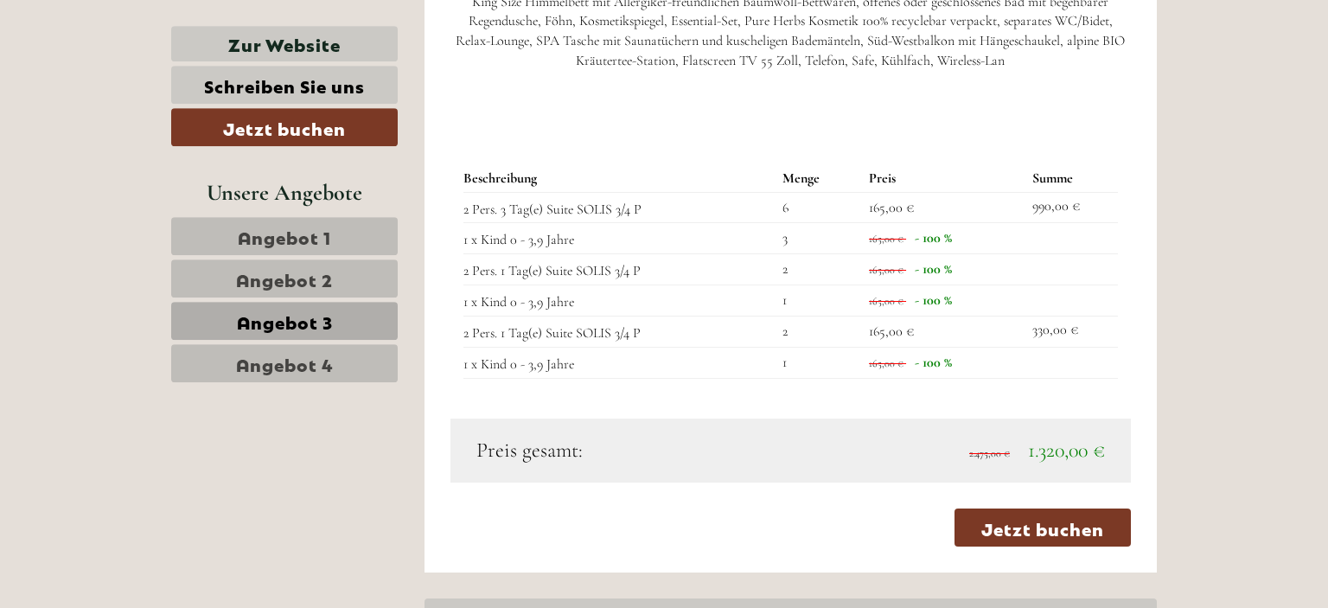
scroll to position [1744, 0]
